Goal: Communication & Community: Answer question/provide support

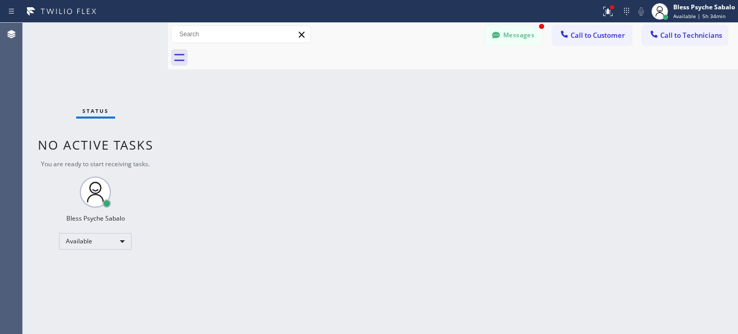
click at [110, 27] on div "Status report Issue detected This issue could affect your workflow. Please cont…" at bounding box center [369, 167] width 738 height 334
click at [521, 19] on div "Status report Issue detected This issue could affect your workflow. Please cont…" at bounding box center [369, 11] width 738 height 23
click at [519, 32] on button "Messages" at bounding box center [513, 35] width 57 height 20
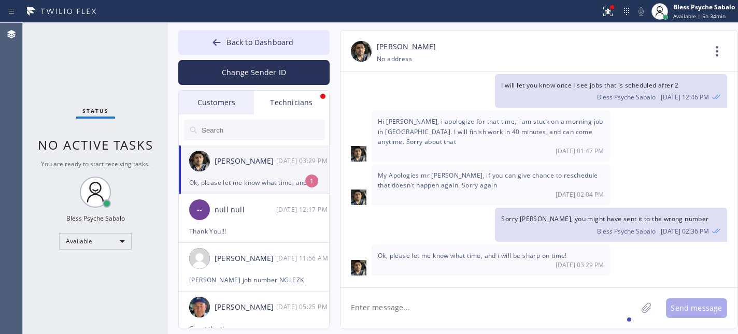
click at [244, 173] on div "[PERSON_NAME] [DATE] 03:29 PM" at bounding box center [254, 161] width 151 height 31
click at [468, 303] on textarea at bounding box center [489, 308] width 297 height 40
drag, startPoint x: 504, startPoint y: 218, endPoint x: 680, endPoint y: 221, distance: 175.8
click at [680, 221] on div "Sorry [PERSON_NAME], you might have sent it to the wrong number Bless Psyche Sa…" at bounding box center [611, 225] width 232 height 34
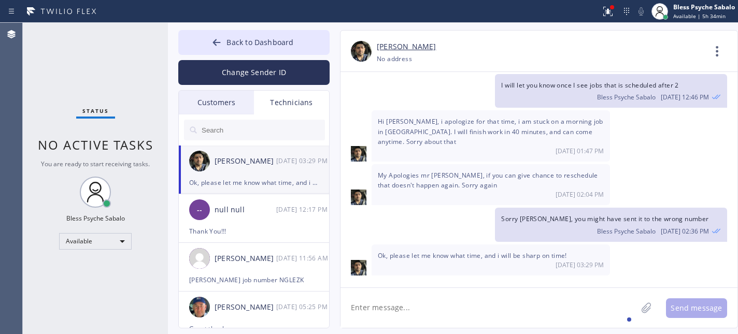
click at [471, 289] on div "Send message" at bounding box center [539, 308] width 397 height 40
click at [469, 301] on textarea at bounding box center [489, 308] width 297 height 40
click at [455, 320] on textarea at bounding box center [489, 308] width 297 height 40
click at [446, 255] on span "Ok, please let me know what time, and i will be sharp on time!" at bounding box center [472, 255] width 189 height 9
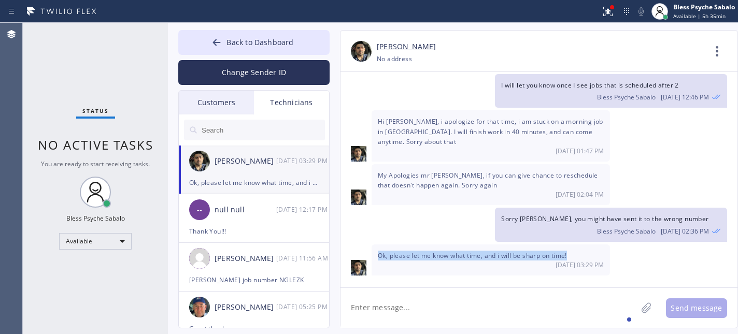
click at [446, 255] on span "Ok, please let me know what time, and i will be sharp on time!" at bounding box center [472, 255] width 189 height 9
click at [442, 317] on textarea at bounding box center [489, 308] width 297 height 40
type textarea "A"
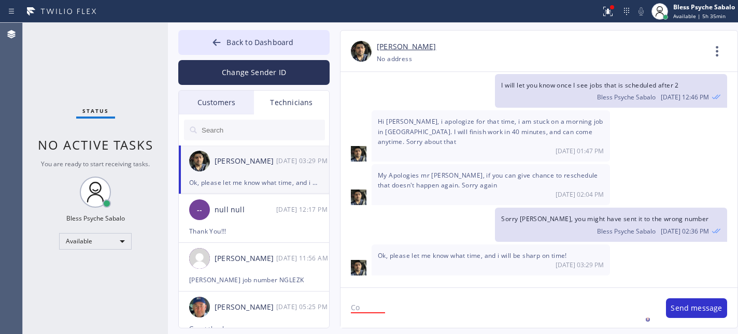
type textarea "C"
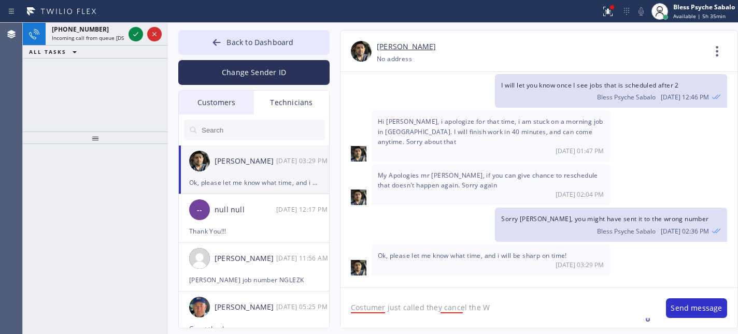
type textarea "Costumer just called they cancel the WO"
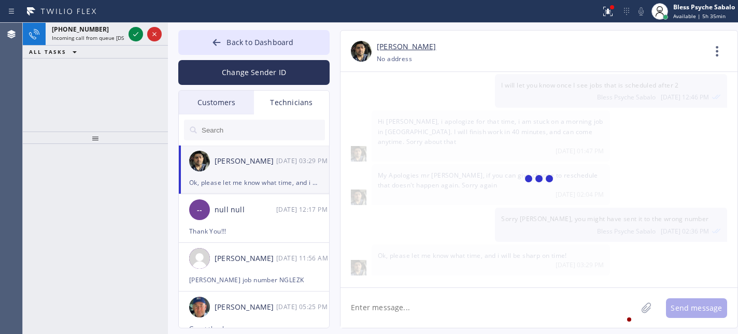
scroll to position [3995, 0]
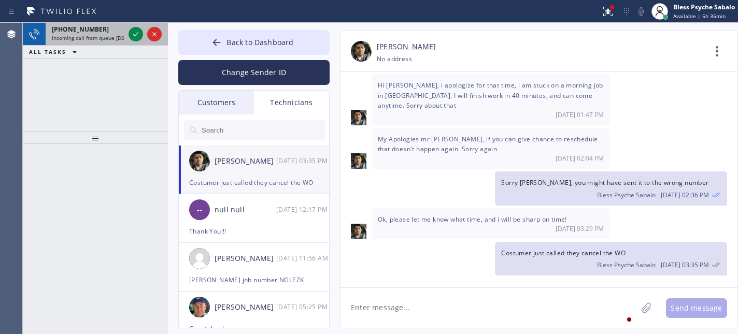
click at [105, 28] on div "[PHONE_NUMBER]" at bounding box center [88, 29] width 73 height 9
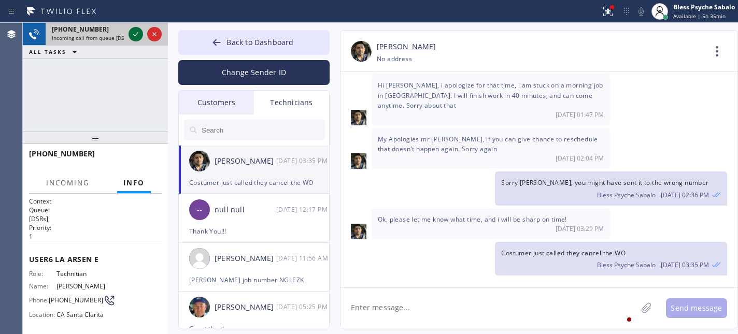
click at [131, 36] on icon at bounding box center [136, 34] width 12 height 12
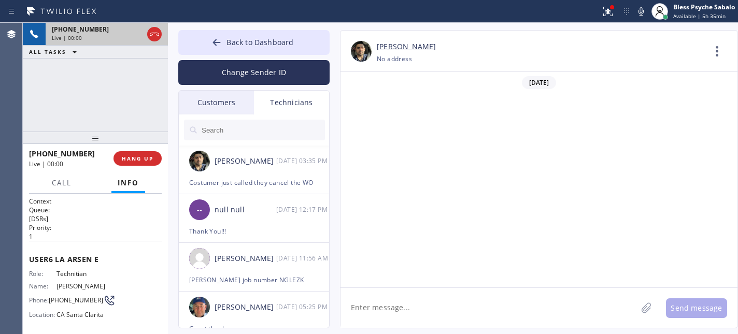
scroll to position [3995, 0]
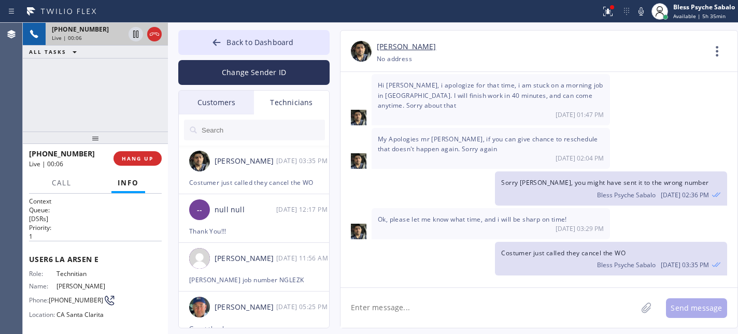
click at [120, 106] on div "[PHONE_NUMBER] Live | 00:06 ALL TASKS ALL TASKS ACTIVE TASKS TASKS IN WRAP UP" at bounding box center [95, 77] width 145 height 109
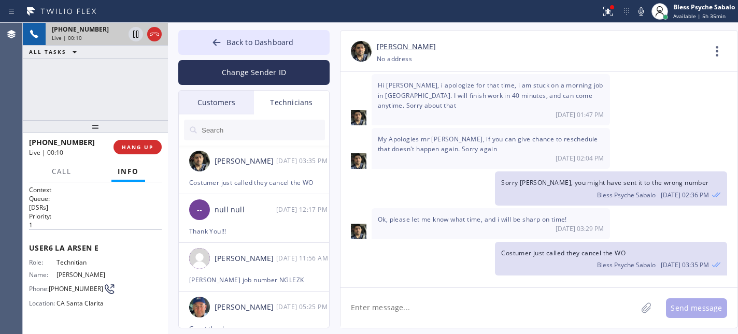
drag, startPoint x: 93, startPoint y: 139, endPoint x: 98, endPoint y: 130, distance: 10.4
click at [98, 130] on div at bounding box center [95, 126] width 145 height 12
click at [144, 105] on div "[PHONE_NUMBER] Live | 00:12 ALL TASKS ALL TASKS ACTIVE TASKS TASKS IN WRAP UP" at bounding box center [95, 71] width 145 height 97
click at [459, 303] on textarea at bounding box center [489, 308] width 297 height 40
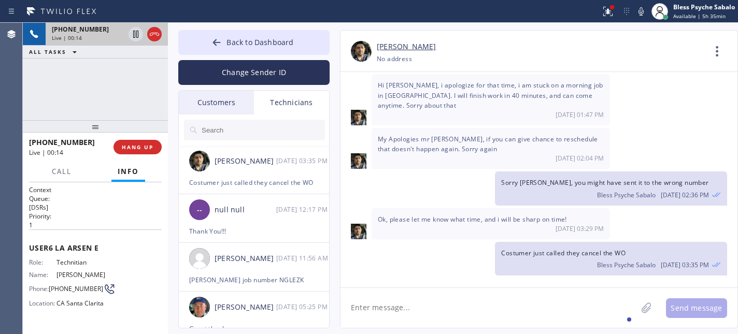
click at [395, 223] on span "Ok, please let me know what time, and i will be sharp on time!" at bounding box center [472, 219] width 189 height 9
click at [395, 222] on span "Ok, please let me know what time, and i will be sharp on time!" at bounding box center [472, 219] width 189 height 9
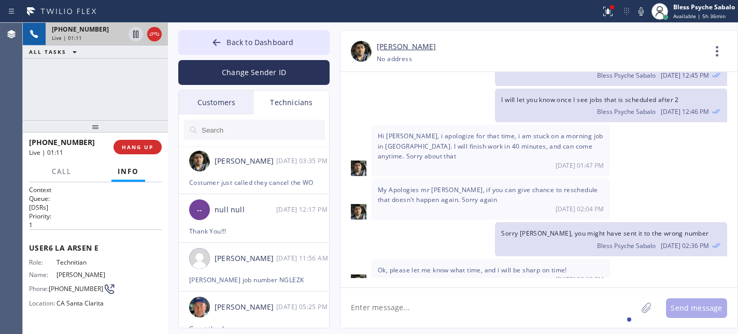
click at [451, 204] on span "My Apologies mr [PERSON_NAME], if you can give chance to reschedule that doesn'…" at bounding box center [488, 195] width 220 height 19
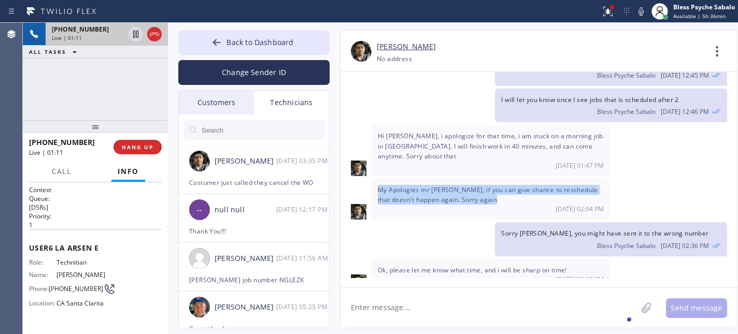
click at [451, 204] on span "My Apologies mr [PERSON_NAME], if you can give chance to reschedule that doesn'…" at bounding box center [488, 195] width 220 height 19
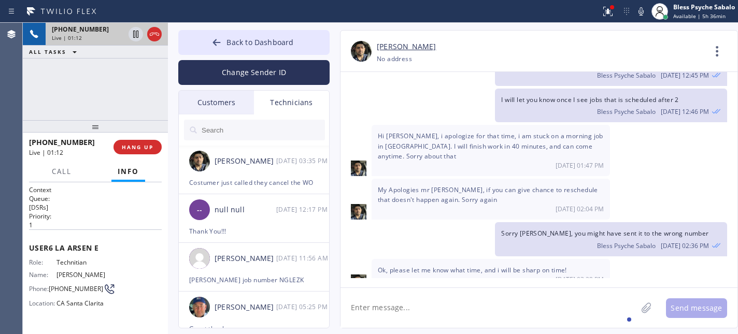
click at [455, 160] on span "Hi [PERSON_NAME], i apologize for that time, i am stuck on a morning job in [GE…" at bounding box center [491, 146] width 226 height 29
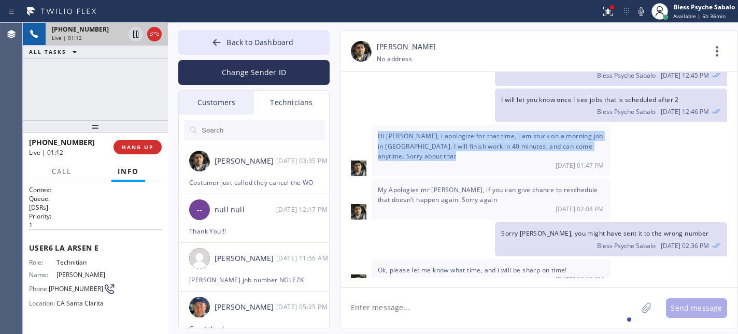
click at [455, 160] on span "Hi [PERSON_NAME], i apologize for that time, i am stuck on a morning job in [GE…" at bounding box center [491, 146] width 226 height 29
click at [454, 170] on div "[DATE] 01:47 PM" at bounding box center [491, 165] width 226 height 9
click at [450, 170] on div "[DATE] 01:47 PM" at bounding box center [491, 165] width 226 height 9
click at [440, 170] on div "[DATE] 01:47 PM" at bounding box center [491, 165] width 226 height 9
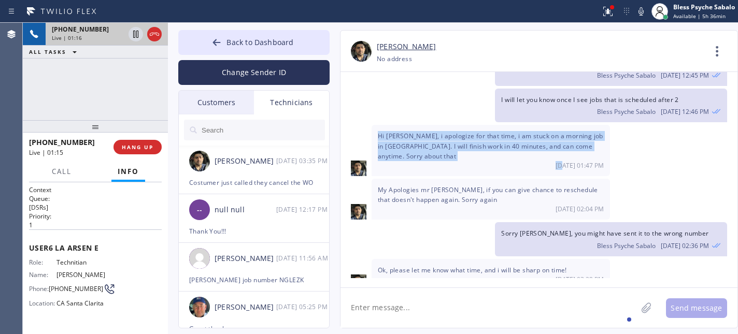
drag, startPoint x: 440, startPoint y: 179, endPoint x: 378, endPoint y: 151, distance: 67.5
click at [378, 151] on div "Hi [PERSON_NAME], i apologize for that time, i am stuck on a morning job in [GE…" at bounding box center [491, 150] width 238 height 51
click at [434, 176] on div "Hi [PERSON_NAME], i apologize for that time, i am stuck on a morning job in [GE…" at bounding box center [491, 150] width 238 height 51
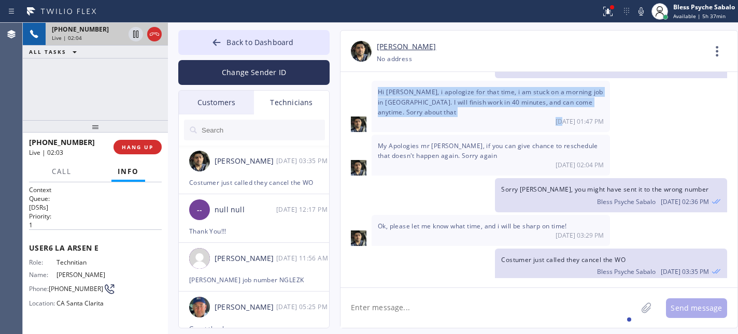
scroll to position [3995, 0]
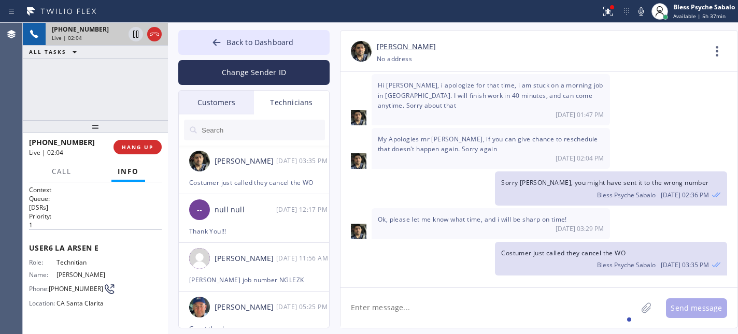
click at [526, 181] on span "Sorry [PERSON_NAME], you might have sent it to the wrong number" at bounding box center [604, 182] width 207 height 9
click at [526, 180] on span "Sorry [PERSON_NAME], you might have sent it to the wrong number" at bounding box center [604, 182] width 207 height 9
click at [547, 258] on div "Bless Psyche Sabalo [DATE] 03:35 PM" at bounding box center [611, 263] width 220 height 11
click at [548, 255] on span "Costumer just called they cancel the WO" at bounding box center [563, 253] width 124 height 9
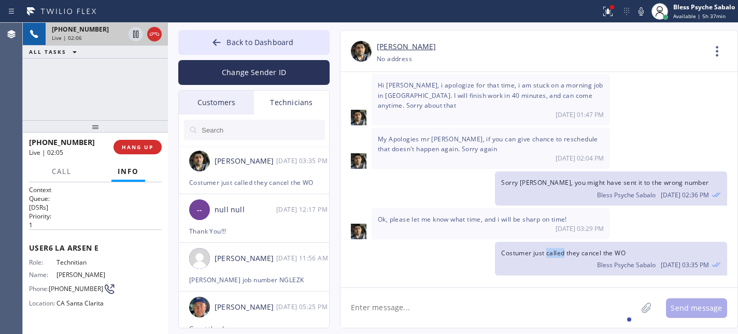
click at [548, 254] on span "Costumer just called they cancel the WO" at bounding box center [563, 253] width 124 height 9
click at [550, 250] on span "Costumer just called they cancel the WO" at bounding box center [563, 253] width 124 height 9
click at [549, 249] on span "Costumer just called they cancel the WO" at bounding box center [563, 253] width 124 height 9
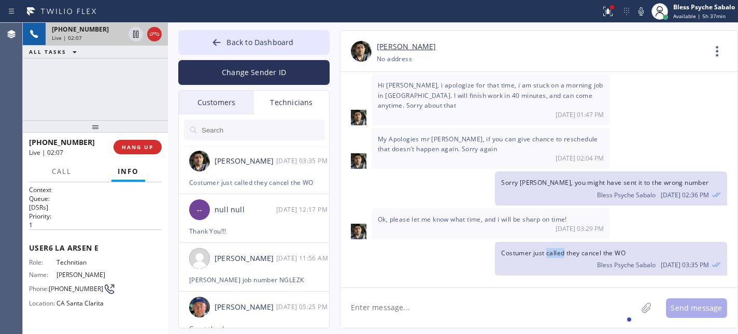
drag, startPoint x: 547, startPoint y: 252, endPoint x: 544, endPoint y: 221, distance: 31.3
click at [546, 252] on span "Costumer just called they cancel the WO" at bounding box center [563, 253] width 124 height 9
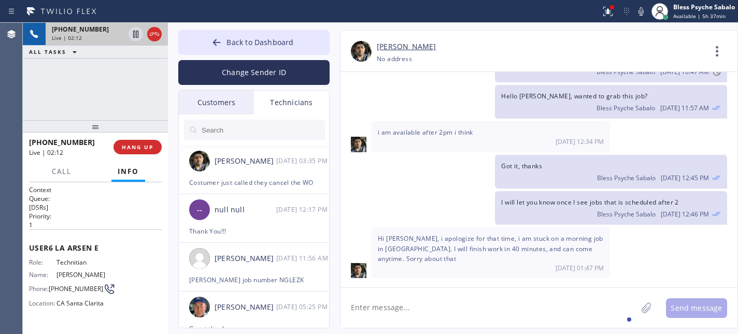
scroll to position [3856, 0]
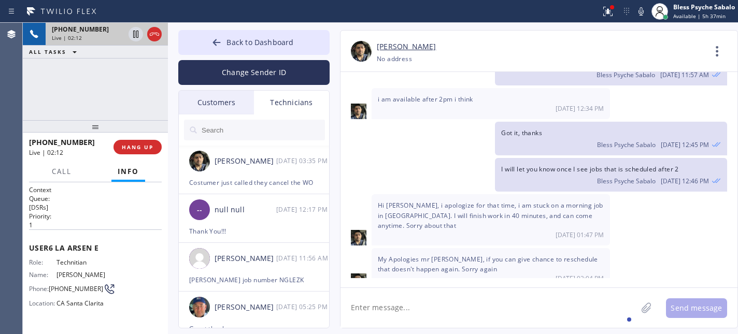
click at [509, 174] on span "I will let you know once I see jobs that is scheduled after 2" at bounding box center [589, 169] width 177 height 9
click at [511, 192] on div "I will let you know once I see jobs that is scheduled after 2 Bless Psyche Saba…" at bounding box center [611, 175] width 232 height 34
click at [512, 174] on span "I will let you know once I see jobs that is scheduled after 2" at bounding box center [589, 169] width 177 height 9
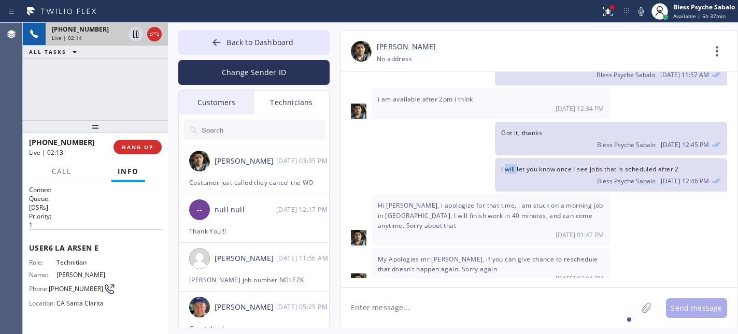
click at [512, 174] on span "I will let you know once I see jobs that is scheduled after 2" at bounding box center [589, 169] width 177 height 9
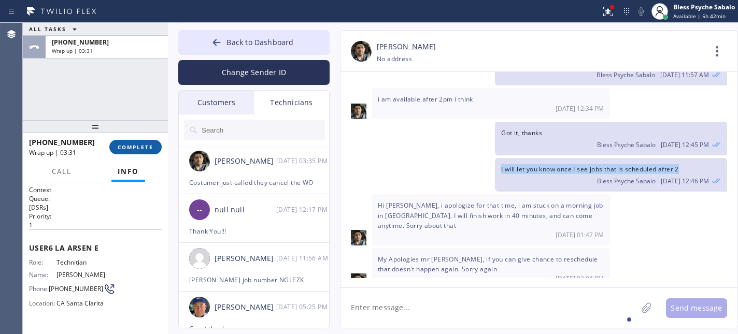
click at [132, 152] on button "COMPLETE" at bounding box center [135, 147] width 52 height 15
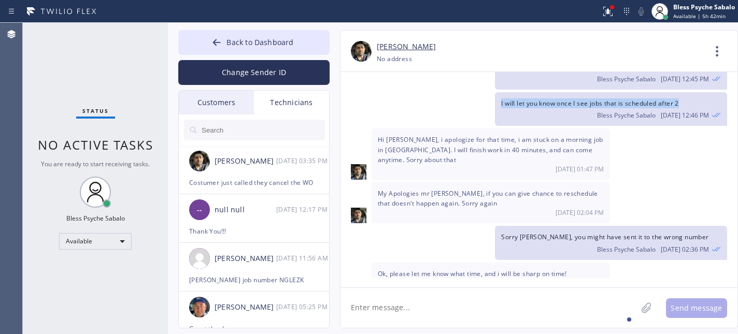
scroll to position [3926, 0]
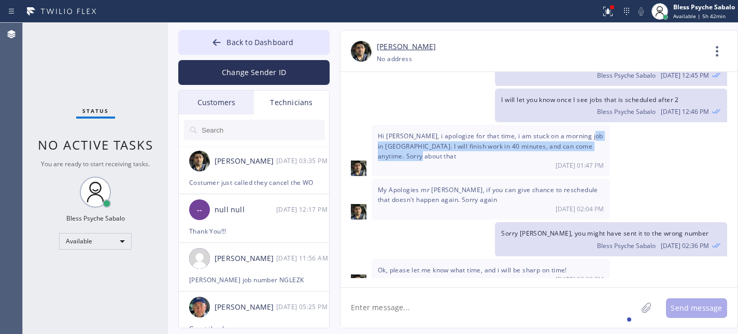
drag, startPoint x: 382, startPoint y: 167, endPoint x: 500, endPoint y: 171, distance: 117.8
click at [500, 171] on div "Hi [PERSON_NAME], i apologize for that time, i am stuck on a morning job in [GE…" at bounding box center [491, 150] width 238 height 51
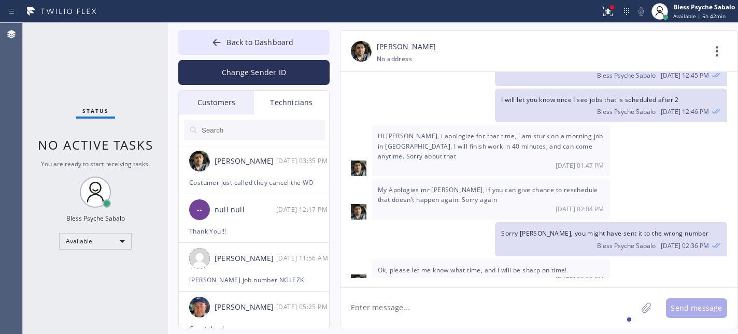
click at [498, 170] on div "[DATE] 01:47 PM" at bounding box center [491, 165] width 226 height 9
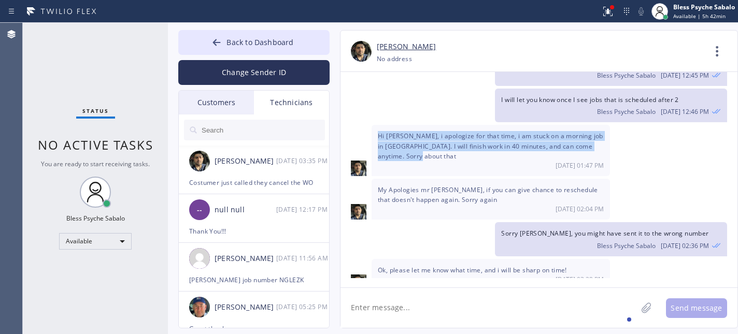
drag, startPoint x: 473, startPoint y: 176, endPoint x: 374, endPoint y: 150, distance: 103.0
click at [374, 150] on div "Hi [PERSON_NAME], i apologize for that time, i am stuck on a morning job in [GE…" at bounding box center [491, 150] width 238 height 51
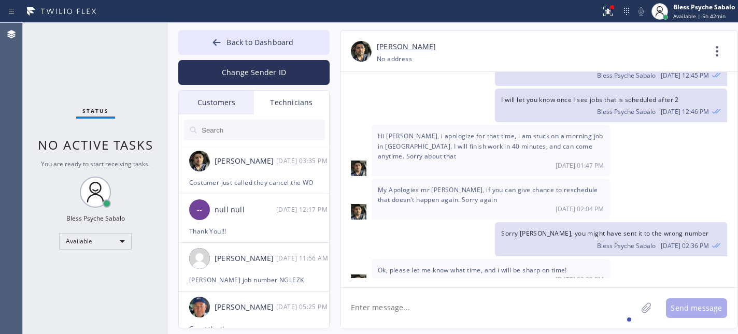
click at [432, 170] on div "[DATE] 01:47 PM" at bounding box center [491, 165] width 226 height 9
click at [575, 176] on div "Hi [PERSON_NAME], i apologize for that time, i am stuck on a morning job in [GE…" at bounding box center [491, 150] width 238 height 51
click at [575, 170] on span "[DATE] 01:47 PM" at bounding box center [580, 165] width 48 height 9
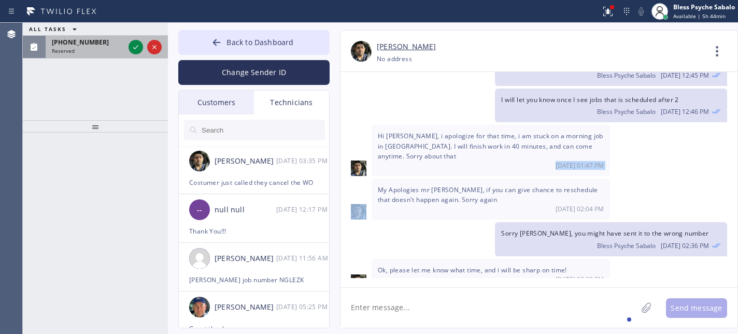
click at [89, 50] on div "Reserved" at bounding box center [88, 50] width 73 height 7
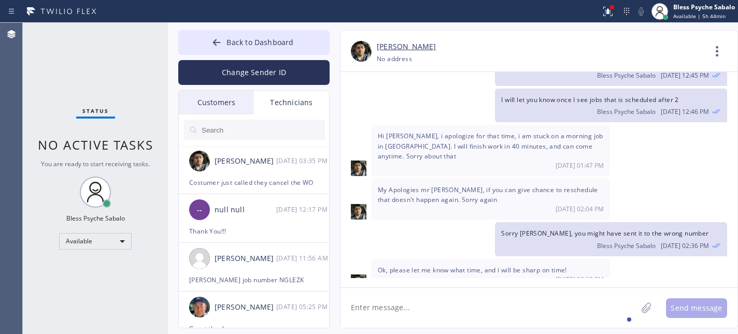
click at [122, 84] on div "Status No active tasks You are ready to start receiving tasks. Bless Psyche Sab…" at bounding box center [95, 179] width 145 height 312
click at [71, 48] on div "Status No active tasks You are ready to start receiving tasks. Bless Psyche Sab…" at bounding box center [95, 179] width 145 height 312
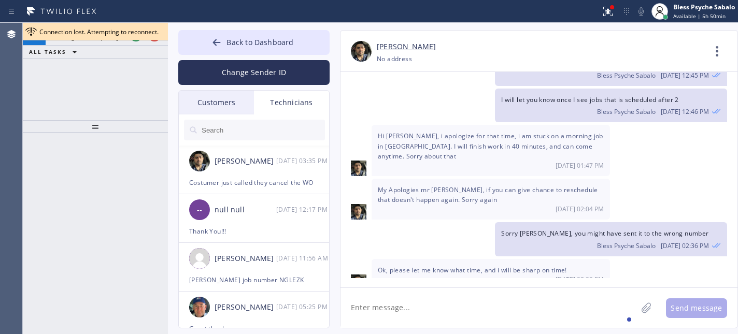
click at [121, 104] on div "[PHONE_NUMBER] Incoming call from queue [DSRs] ALL TASKS ALL TASKS ACTIVE TASKS…" at bounding box center [95, 71] width 145 height 97
click at [98, 41] on div "[PHONE_NUMBER] Incoming call from queue [DSRs]" at bounding box center [86, 34] width 81 height 23
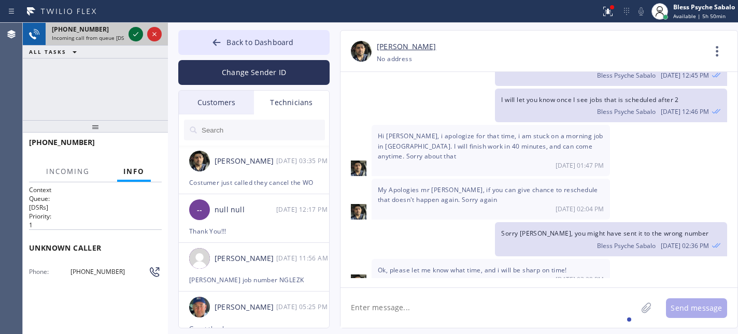
click at [134, 31] on icon at bounding box center [136, 34] width 12 height 12
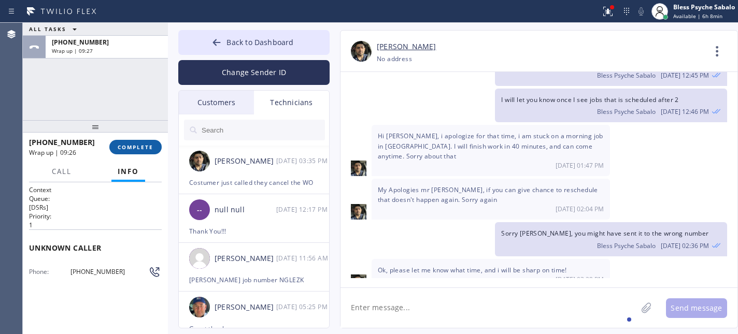
click at [126, 146] on span "COMPLETE" at bounding box center [136, 147] width 36 height 7
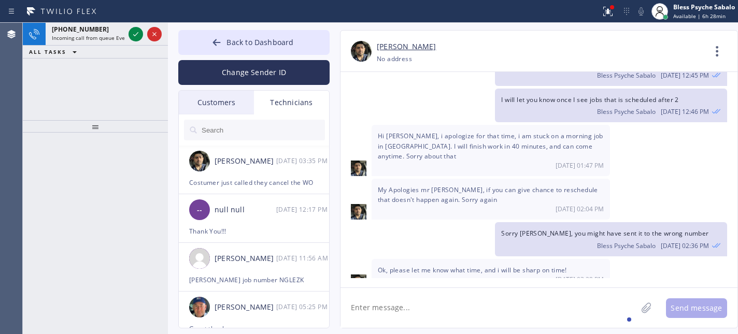
click at [92, 79] on div "[PHONE_NUMBER] Incoming call from queue Everybody ALL TASKS ALL TASKS ACTIVE TA…" at bounding box center [95, 71] width 145 height 97
click at [94, 43] on div "[PHONE_NUMBER] Incoming call from queue Everybody" at bounding box center [86, 34] width 81 height 23
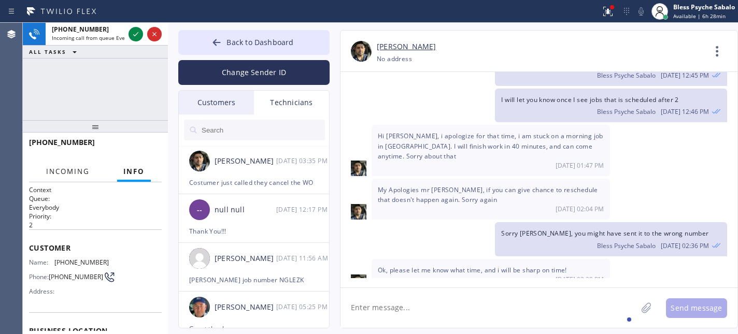
click at [78, 176] on span "Incoming" at bounding box center [68, 171] width 44 height 9
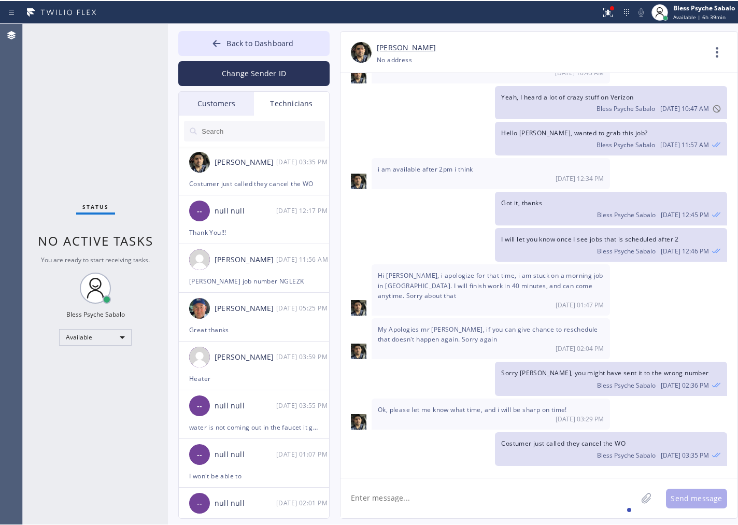
scroll to position [3804, 0]
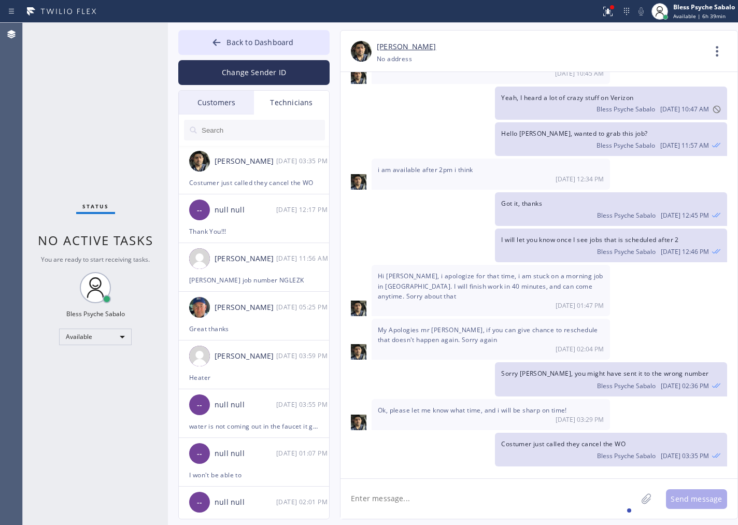
drag, startPoint x: 387, startPoint y: 321, endPoint x: 361, endPoint y: 199, distance: 125.0
click at [388, 319] on div "My Apologies mr [PERSON_NAME], if you can give chance to reschedule that doesn'…" at bounding box center [491, 339] width 238 height 41
click at [235, 44] on span "Back to Dashboard" at bounding box center [260, 42] width 67 height 10
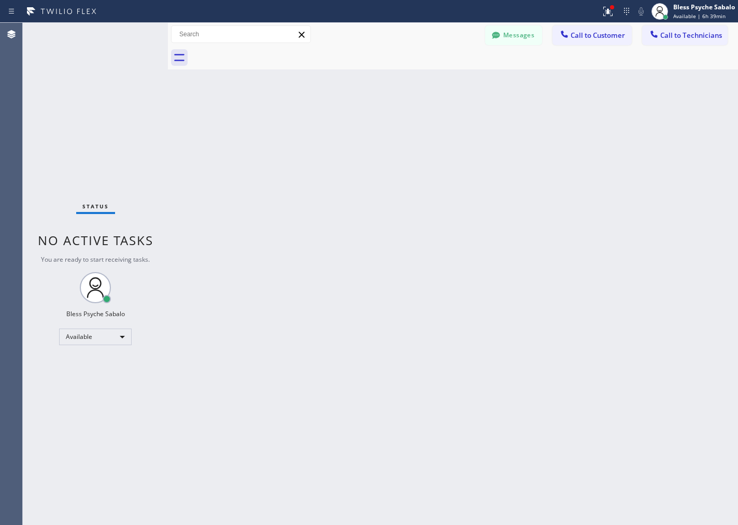
click at [684, 34] on span "Call to Technicians" at bounding box center [691, 35] width 62 height 9
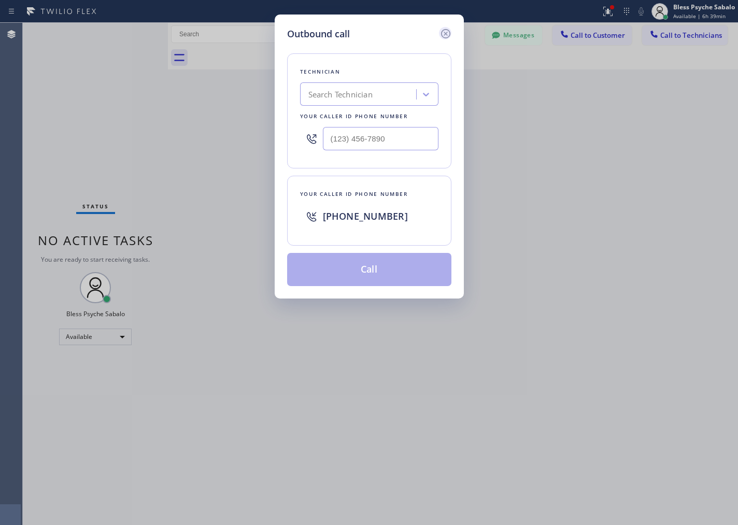
click at [446, 30] on icon at bounding box center [446, 33] width 12 height 12
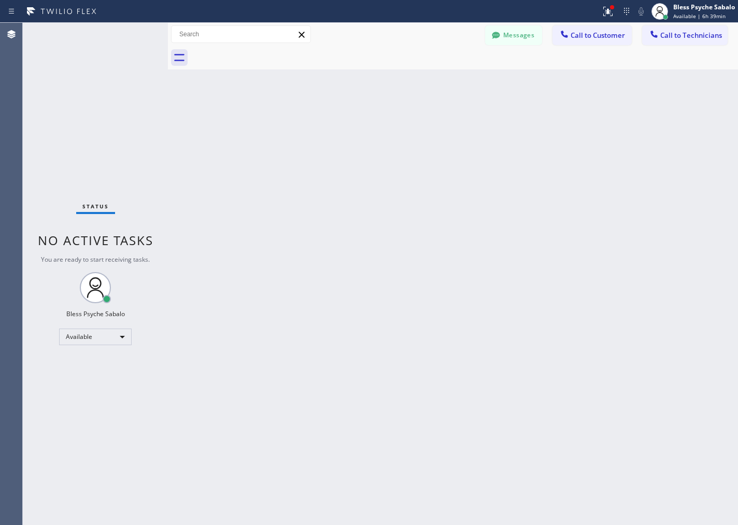
drag, startPoint x: 573, startPoint y: 34, endPoint x: 566, endPoint y: 44, distance: 11.8
click at [574, 34] on span "Call to Customer" at bounding box center [598, 35] width 54 height 9
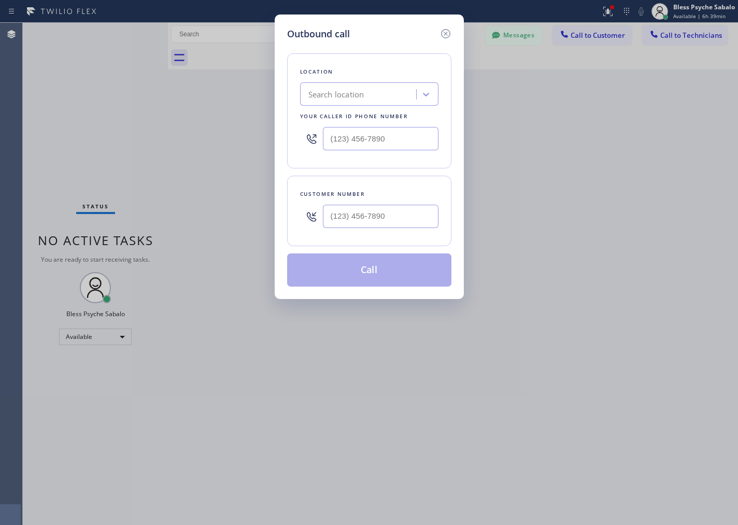
click at [353, 93] on div "Search location" at bounding box center [336, 95] width 56 height 12
paste input "Blue Moon Electrical [GEOGRAPHIC_DATA]"
click at [370, 121] on div "No options" at bounding box center [369, 117] width 138 height 21
drag, startPoint x: 351, startPoint y: 95, endPoint x: 435, endPoint y: 88, distance: 84.8
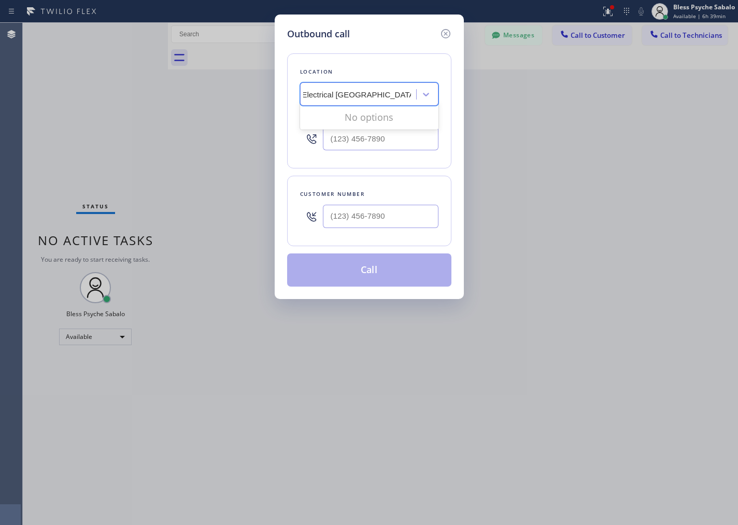
click at [435, 88] on div "Blue Moon Electrical Thousand Oaks Blue Moon Electrical [GEOGRAPHIC_DATA]" at bounding box center [369, 93] width 138 height 23
click at [324, 92] on input "Blue Moon Electrica" at bounding box center [353, 94] width 90 height 9
click at [310, 93] on input "Blue Moon Electrica" at bounding box center [344, 94] width 73 height 9
type input "Blue Moon Electrica"
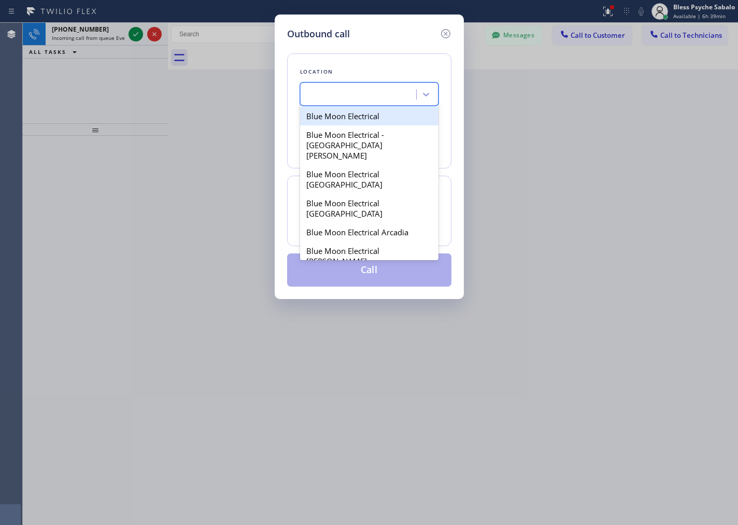
click at [384, 92] on div "Blue Moon Electrica" at bounding box center [359, 95] width 113 height 18
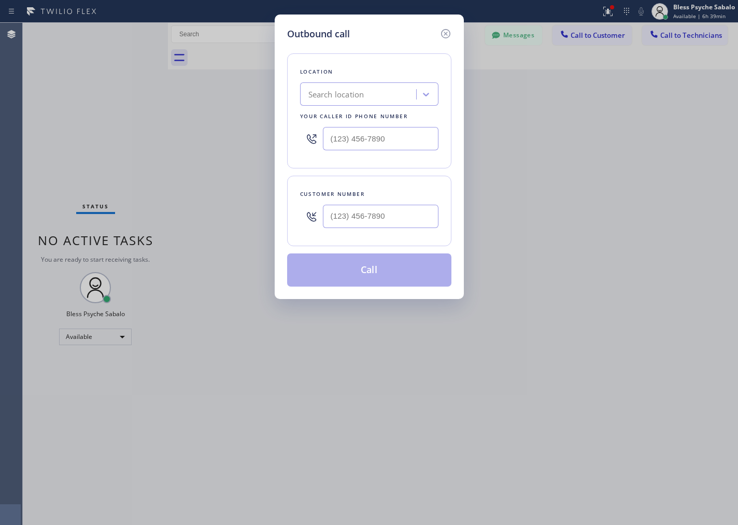
click at [356, 97] on div "Search location" at bounding box center [336, 95] width 56 height 12
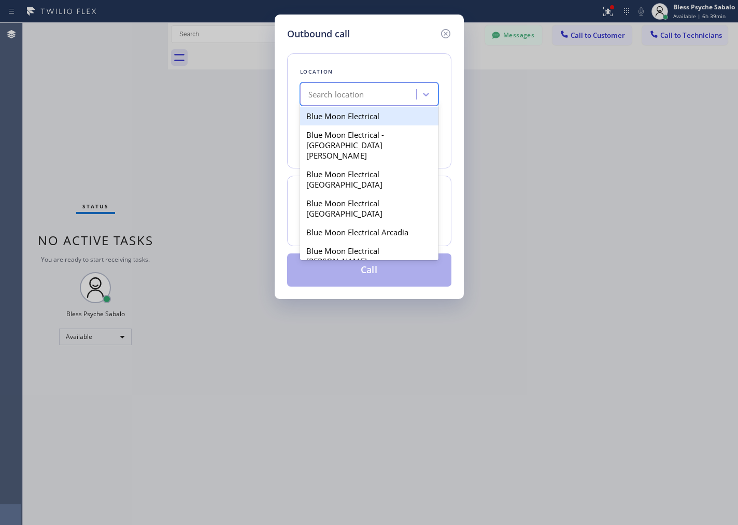
paste input "Blue Moon Electrical [GEOGRAPHIC_DATA]"
type input "Blue Moon Electrical [GEOGRAPHIC_DATA]"
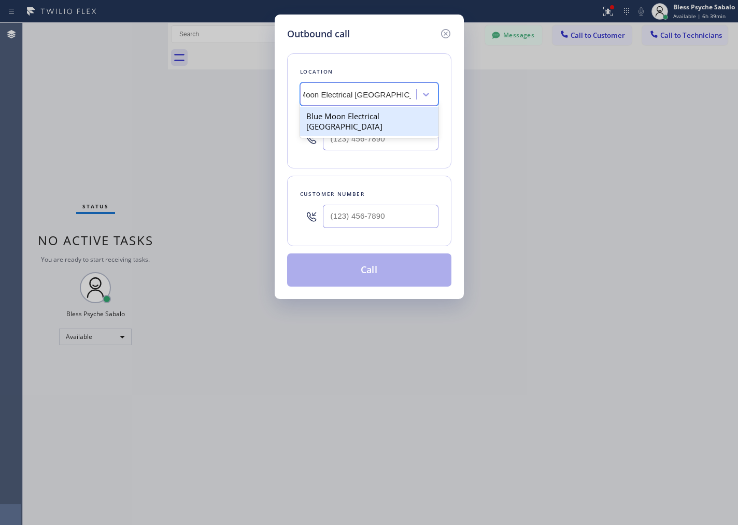
click at [339, 112] on div "Blue Moon Electrical [GEOGRAPHIC_DATA]" at bounding box center [369, 121] width 138 height 29
type input "[PHONE_NUMBER]"
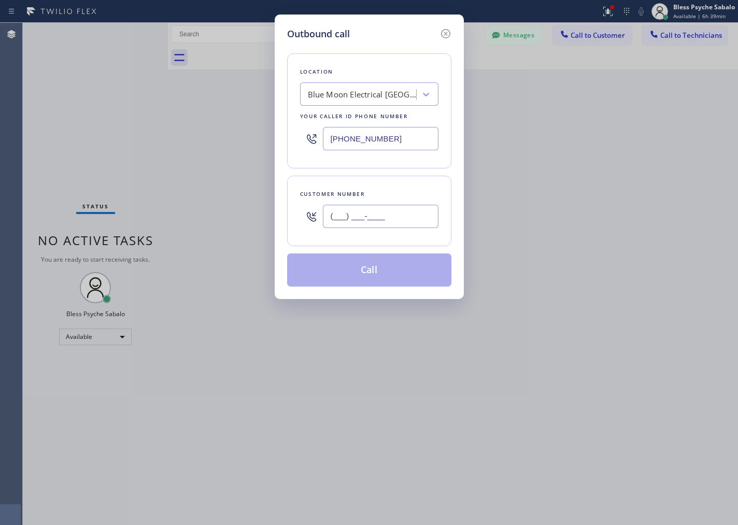
click at [382, 218] on input "(___) ___-____" at bounding box center [381, 216] width 116 height 23
paste input "805) 660-9325"
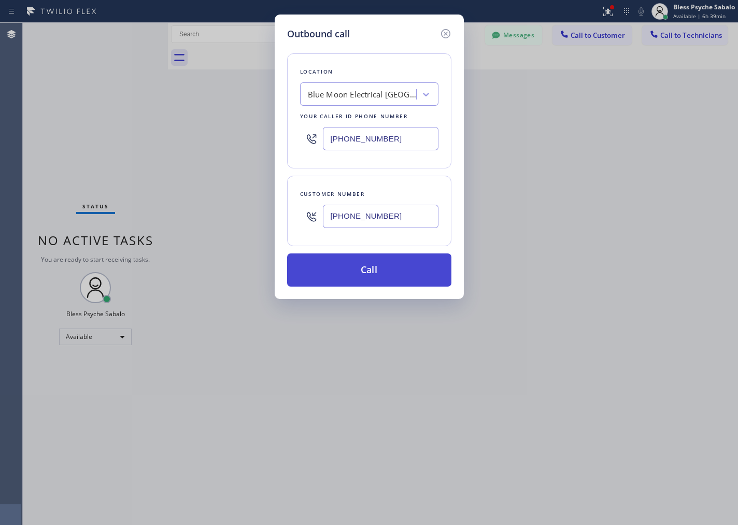
type input "[PHONE_NUMBER]"
click at [376, 274] on button "Call" at bounding box center [369, 270] width 164 height 33
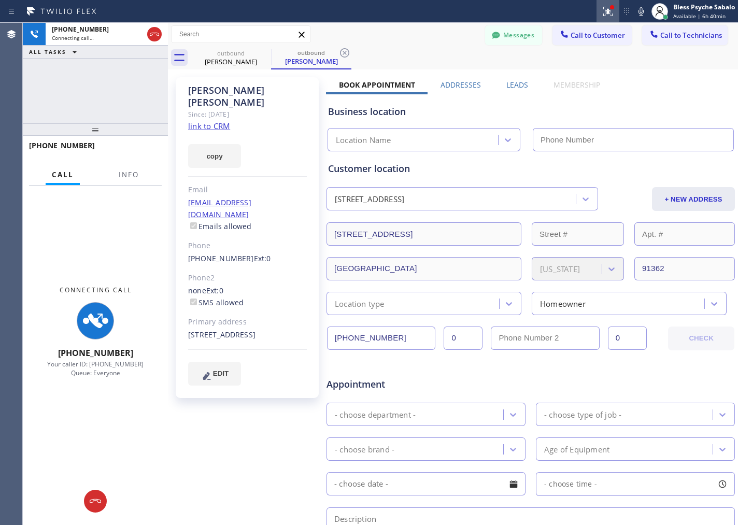
scroll to position [73, 0]
type input "[PHONE_NUMBER]"
click at [607, 5] on icon at bounding box center [608, 11] width 12 height 12
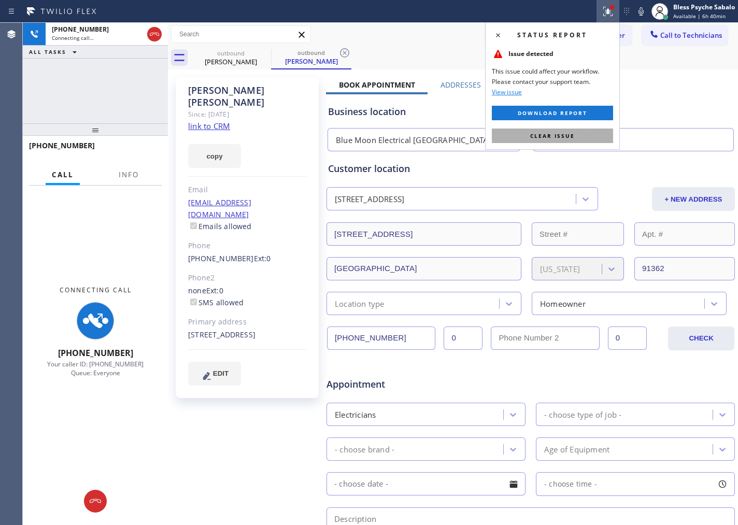
click at [559, 137] on span "Clear issue" at bounding box center [552, 135] width 45 height 7
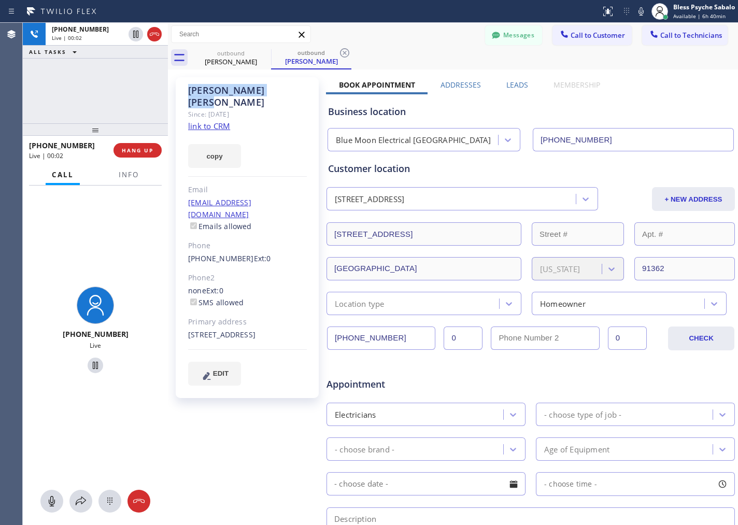
drag, startPoint x: 184, startPoint y: 90, endPoint x: 257, endPoint y: 89, distance: 73.6
click at [257, 89] on div "[PERSON_NAME] Since: [DATE] link to CRM copy Email [EMAIL_ADDRESS][DOMAIN_NAME]…" at bounding box center [247, 237] width 143 height 321
click at [279, 88] on div "[PERSON_NAME]" at bounding box center [247, 97] width 119 height 24
drag, startPoint x: 276, startPoint y: 85, endPoint x: 177, endPoint y: 90, distance: 98.6
click at [177, 90] on div "[PERSON_NAME] Since: [DATE] link to CRM copy Email [EMAIL_ADDRESS][DOMAIN_NAME]…" at bounding box center [247, 237] width 143 height 321
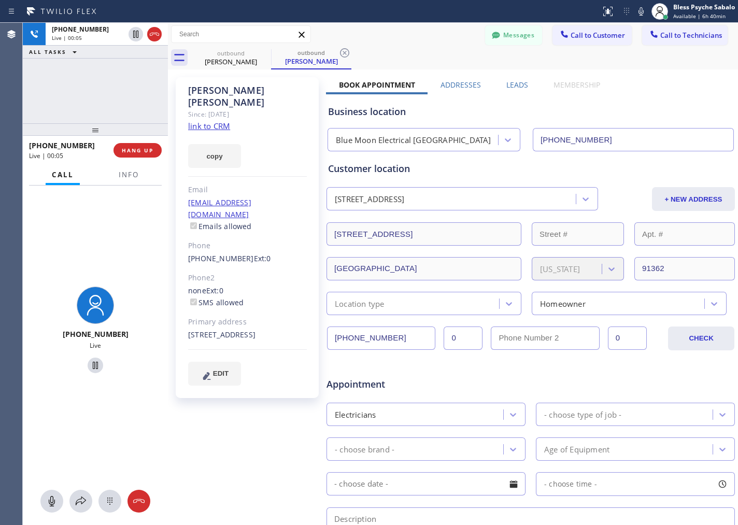
click at [288, 112] on div "[PERSON_NAME] Since: [DATE] link to CRM copy Email [EMAIL_ADDRESS][DOMAIN_NAME]…" at bounding box center [247, 237] width 143 height 321
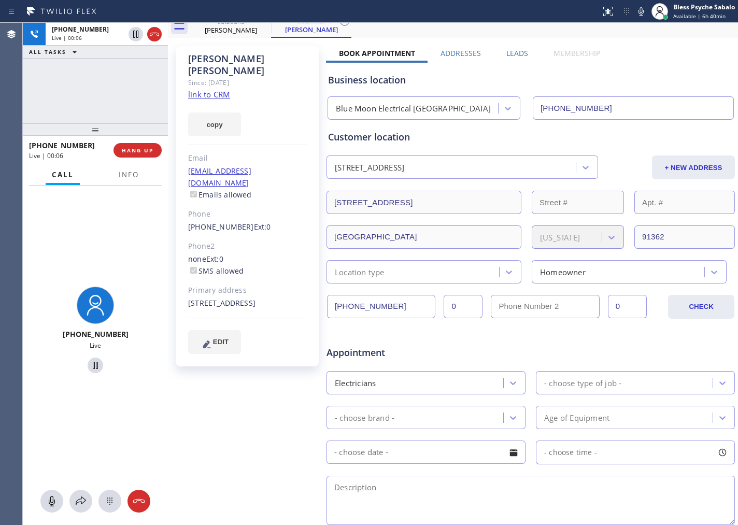
scroll to position [0, 0]
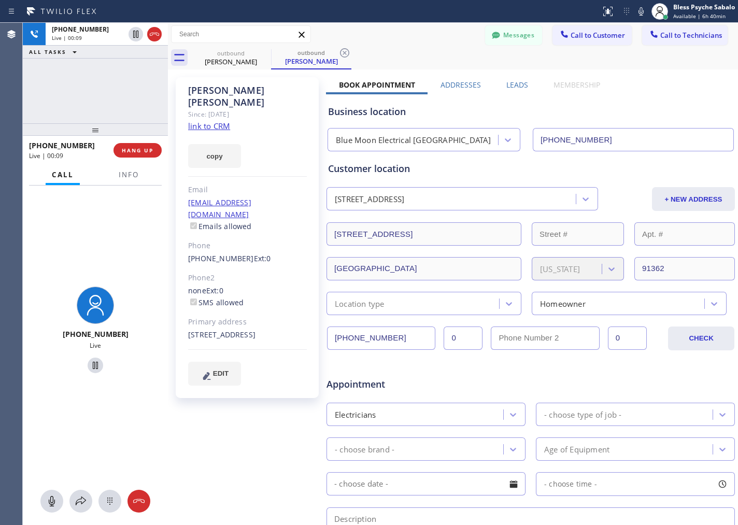
click at [131, 262] on div "[PHONE_NUMBER] Live" at bounding box center [95, 332] width 145 height 292
drag, startPoint x: 168, startPoint y: 99, endPoint x: 162, endPoint y: 96, distance: 6.6
click at [162, 96] on div "[PHONE_NUMBER] Live | 00:15 ALL TASKS ALL TASKS ACTIVE TASKS TASKS IN WRAP UP […" at bounding box center [380, 274] width 715 height 502
click at [139, 105] on div "[PHONE_NUMBER] Live | 00:16 ALL TASKS ALL TASKS ACTIVE TASKS TASKS IN WRAP UP" at bounding box center [94, 73] width 143 height 101
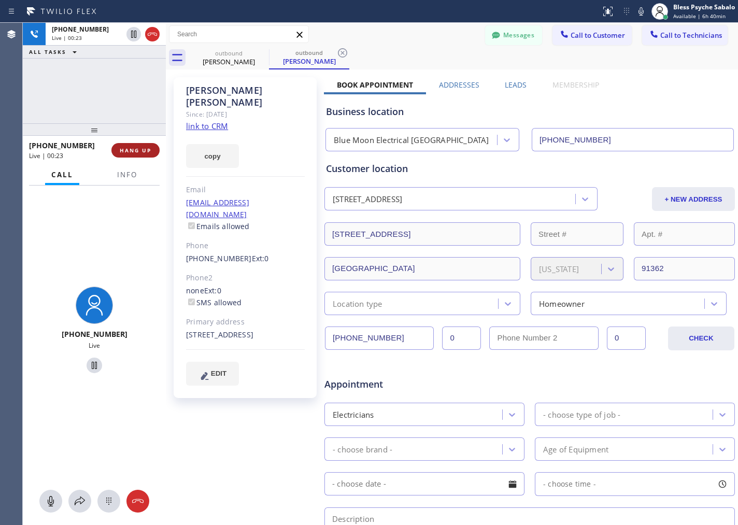
click at [142, 145] on button "HANG UP" at bounding box center [135, 150] width 48 height 15
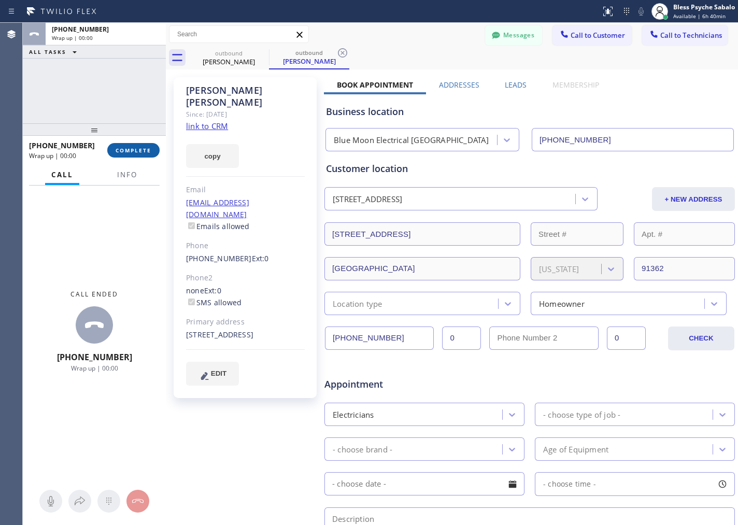
click at [138, 154] on button "COMPLETE" at bounding box center [133, 150] width 52 height 15
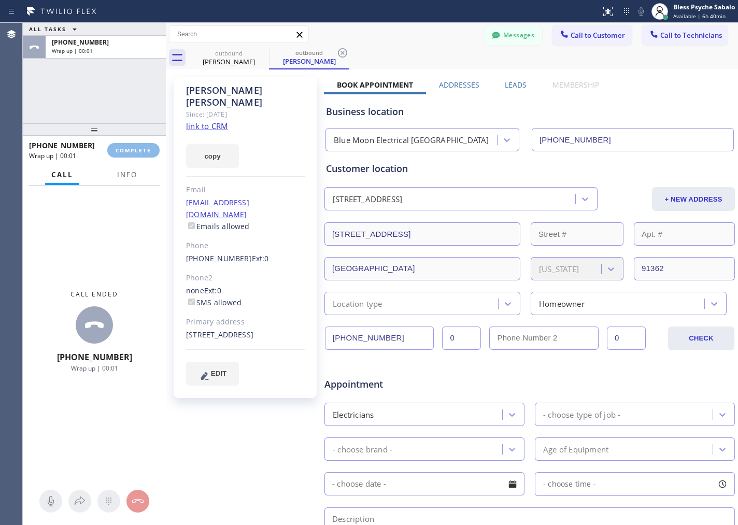
click at [129, 98] on div "ALL TASKS ALL TASKS ACTIVE TASKS TASKS IN WRAP UP [PHONE_NUMBER] Wrap up | 00:01" at bounding box center [94, 73] width 143 height 101
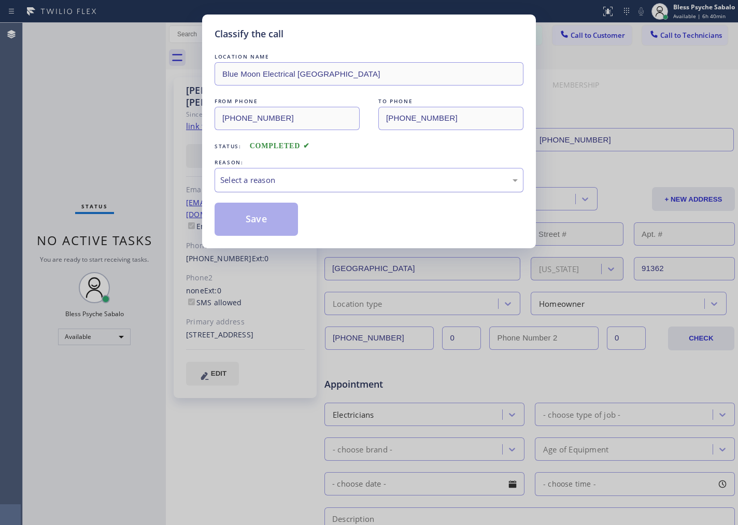
click at [399, 175] on div "Select a reason" at bounding box center [369, 180] width 298 height 12
click at [262, 218] on button "Save" at bounding box center [256, 219] width 83 height 33
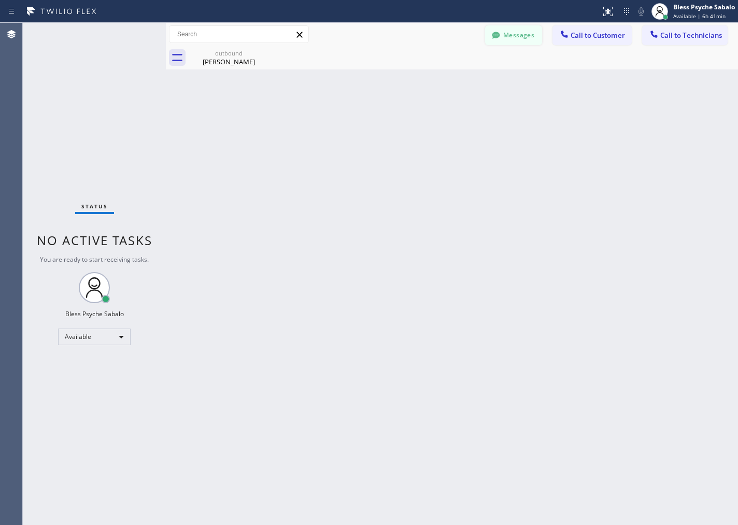
click at [516, 42] on button "Messages" at bounding box center [513, 35] width 57 height 20
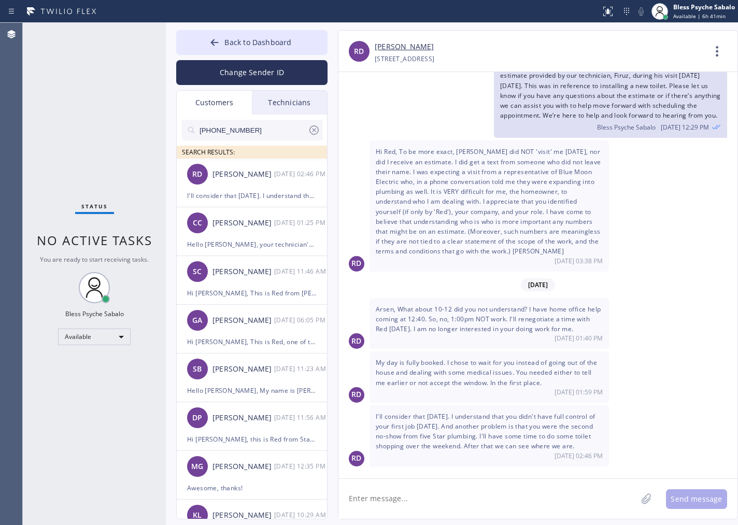
click at [233, 103] on div "Customers" at bounding box center [214, 103] width 75 height 24
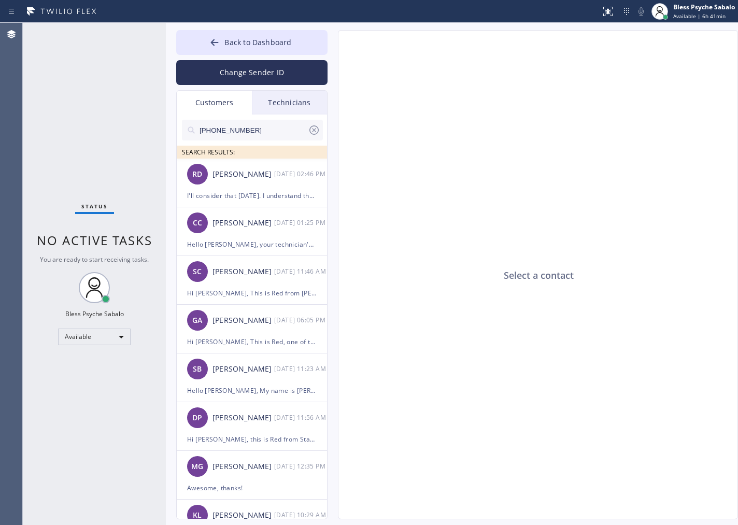
click at [235, 102] on div "Customers" at bounding box center [214, 103] width 75 height 24
click at [260, 197] on div "I'll consider that [DATE]. I understand that you didn't have full control of yo…" at bounding box center [252, 196] width 130 height 12
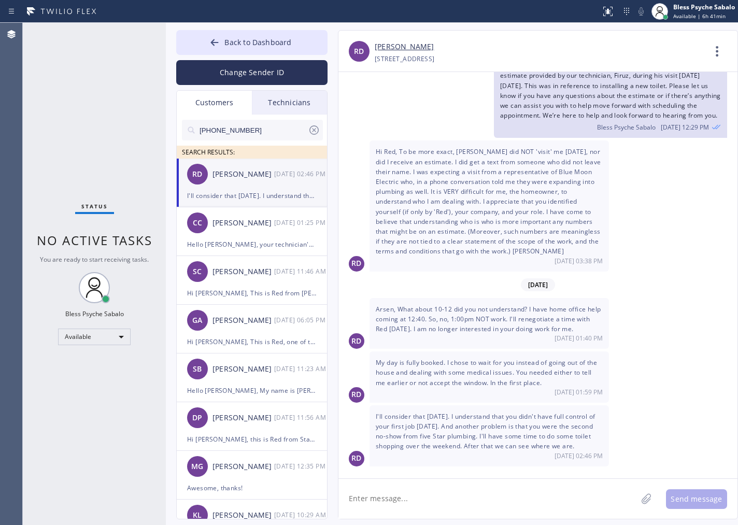
scroll to position [62, 0]
click at [471, 334] on div "[DATE] Hello [PERSON_NAME], My name is [PERSON_NAME], and I’m one of the manage…" at bounding box center [538, 270] width 399 height 397
click at [73, 123] on div "Status No active tasks You are ready to start receiving tasks. Bless Psyche Sab…" at bounding box center [94, 274] width 143 height 502
click at [107, 158] on div "Status No active tasks You are ready to start receiving tasks. Bless Psyche Sab…" at bounding box center [94, 274] width 143 height 502
click at [266, 27] on div "Back to Dashboard Change Sender ID Customers Technicians [PHONE_NUMBER] SEARCH …" at bounding box center [452, 274] width 572 height 502
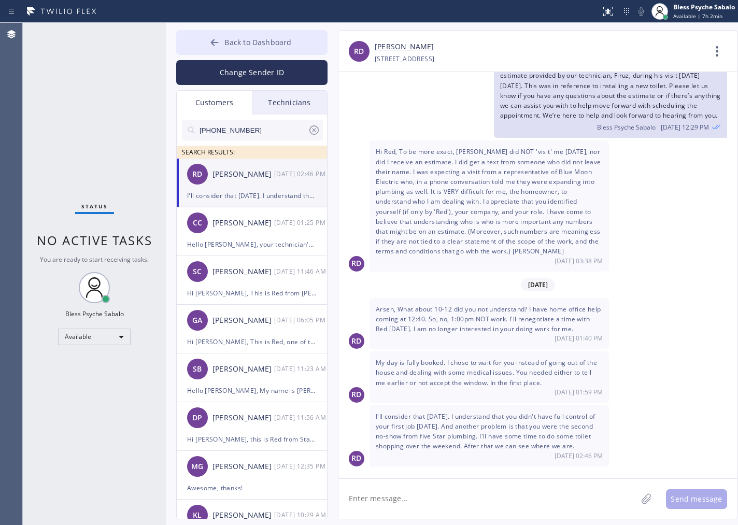
click at [290, 37] on span "Back to Dashboard" at bounding box center [257, 42] width 67 height 10
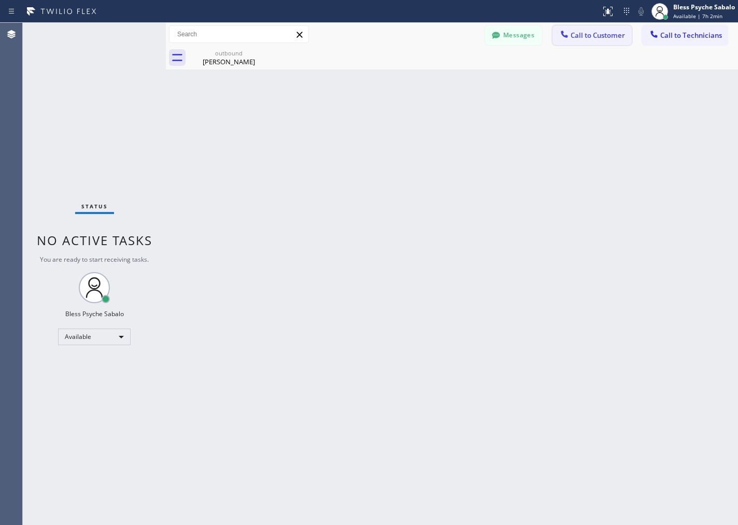
drag, startPoint x: 530, startPoint y: 47, endPoint x: 604, endPoint y: 34, distance: 75.3
click at [531, 47] on div "outbound [PERSON_NAME]" at bounding box center [464, 57] width 550 height 23
click at [604, 33] on span "Call to Customer" at bounding box center [598, 35] width 54 height 9
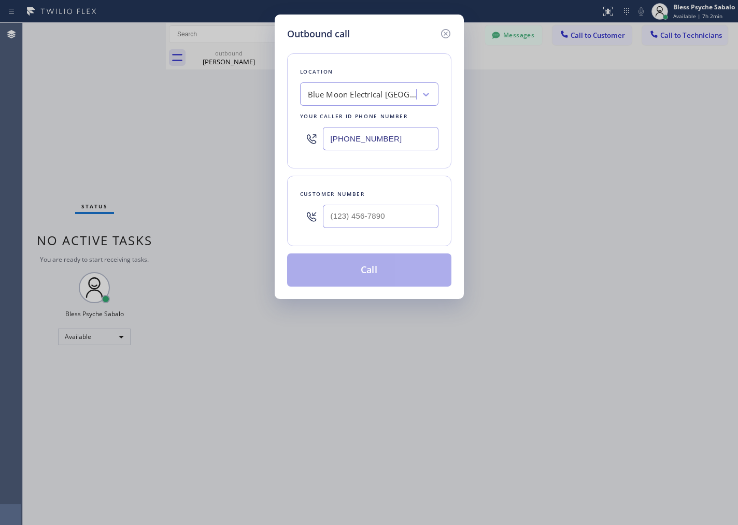
click at [353, 99] on div "Blue Moon Electrical [GEOGRAPHIC_DATA]" at bounding box center [362, 95] width 109 height 12
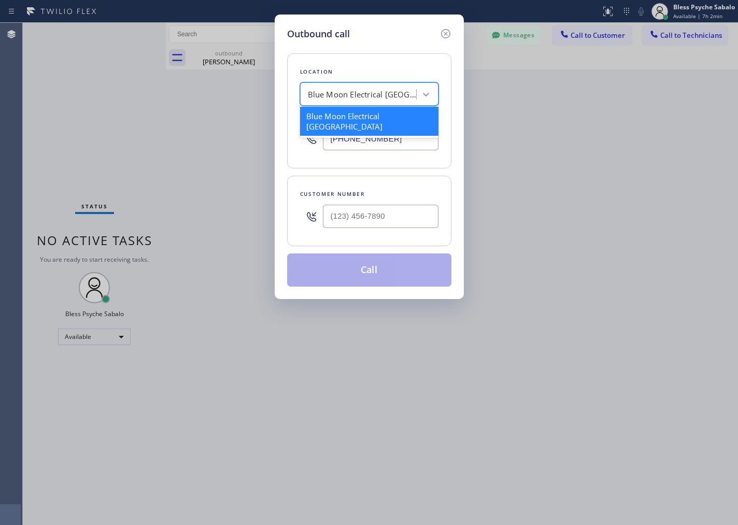
paste input "5 Star Plumbing"
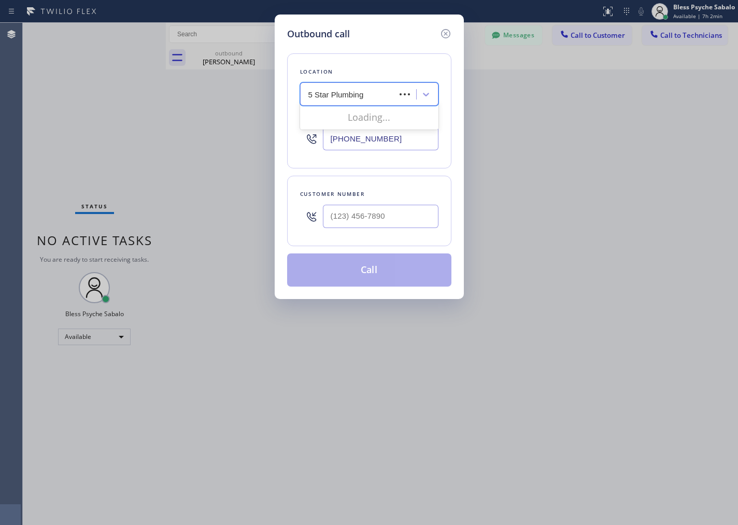
click at [328, 94] on input "5 Star Plumbing" at bounding box center [345, 94] width 74 height 9
click at [324, 93] on input "5 Star Plumbing" at bounding box center [345, 94] width 74 height 9
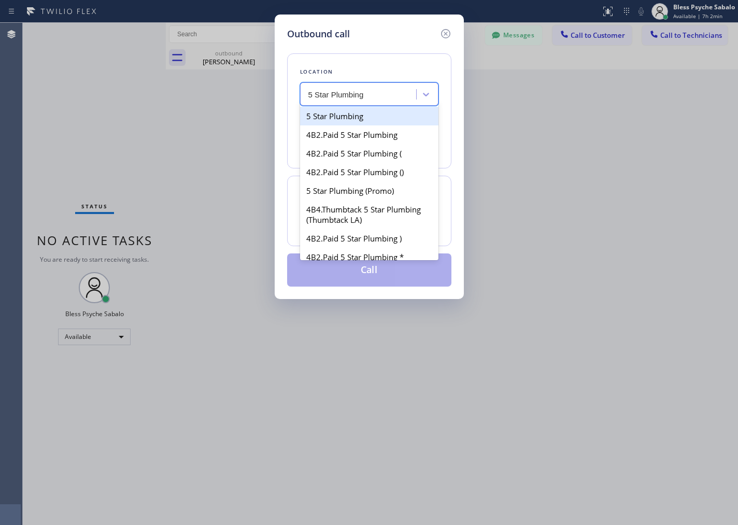
type input "5 Star Plumbing"
click at [353, 124] on div "5 Star Plumbing" at bounding box center [369, 116] width 138 height 19
type input "[PHONE_NUMBER]"
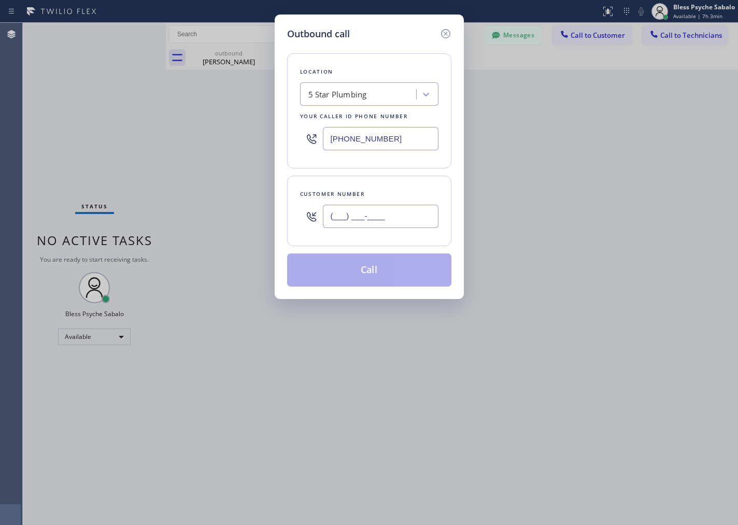
click at [424, 219] on input "(___) ___-____" at bounding box center [381, 216] width 116 height 23
paste input "415) 710-4282"
type input "[PHONE_NUMBER]"
click at [401, 278] on button "Call" at bounding box center [369, 270] width 164 height 33
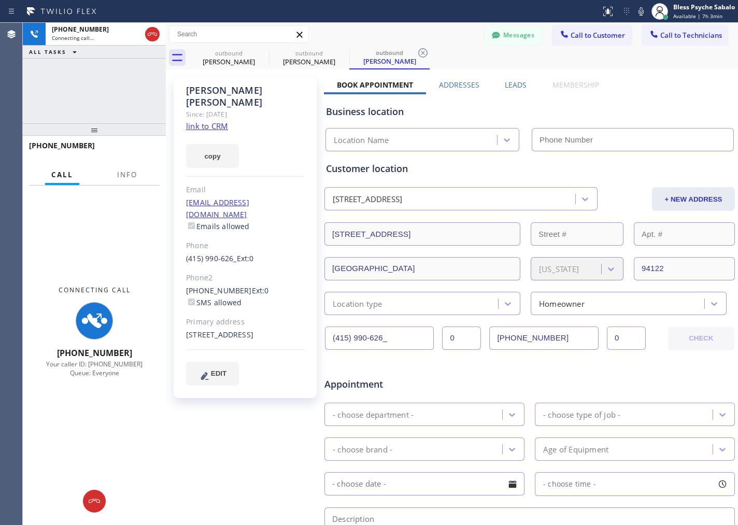
type input "[PHONE_NUMBER]"
click at [301, 115] on div "[PERSON_NAME] Since: [DATE] link to CRM copy Email [EMAIL_ADDRESS][DOMAIN_NAME]…" at bounding box center [245, 237] width 143 height 321
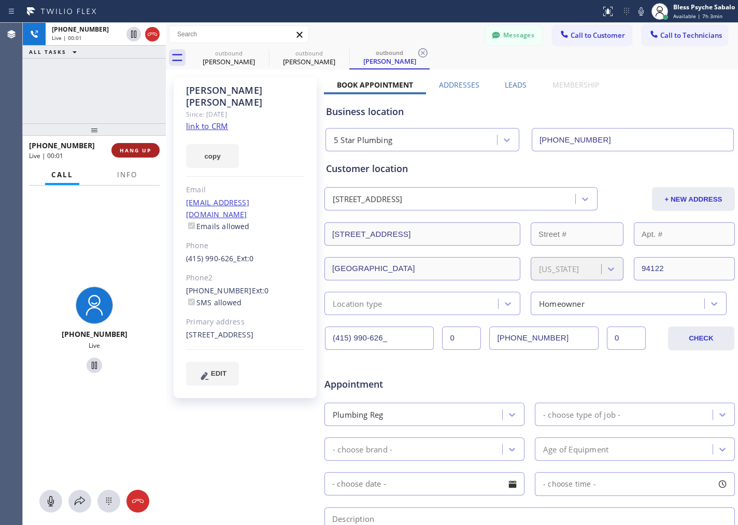
click at [127, 144] on button "HANG UP" at bounding box center [135, 150] width 48 height 15
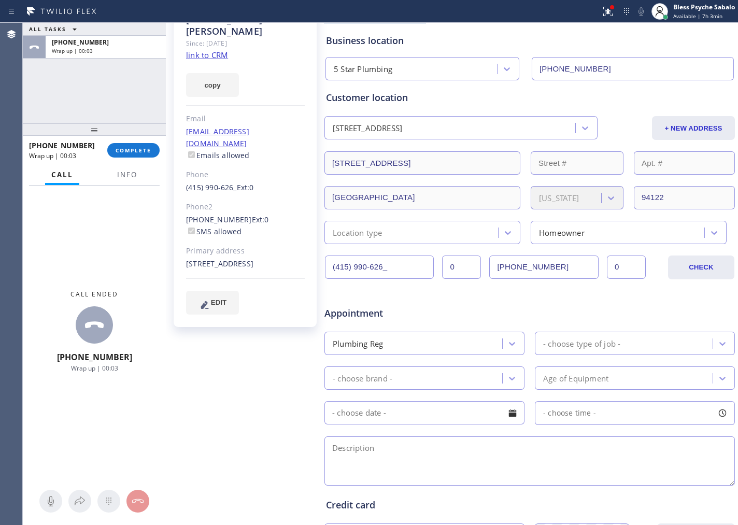
scroll to position [138, 0]
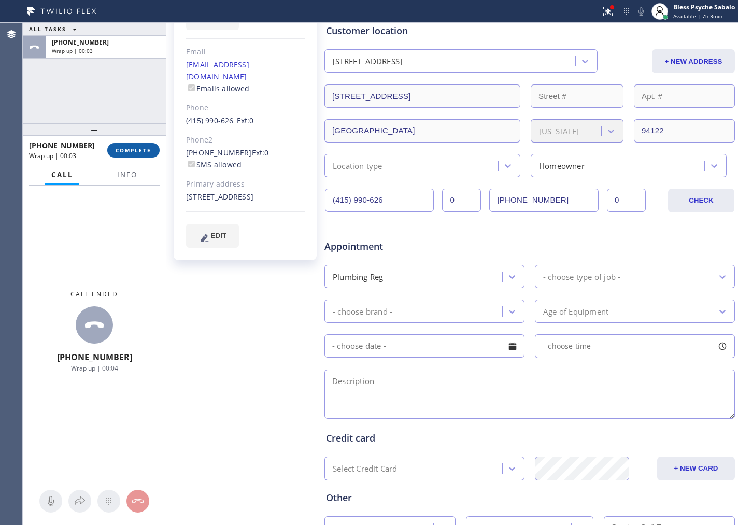
click at [144, 151] on span "COMPLETE" at bounding box center [134, 150] width 36 height 7
click at [112, 115] on div "ALL TASKS ALL TASKS ACTIVE TASKS TASKS IN WRAP UP [PHONE_NUMBER] Wrap up | 00:04" at bounding box center [94, 73] width 143 height 101
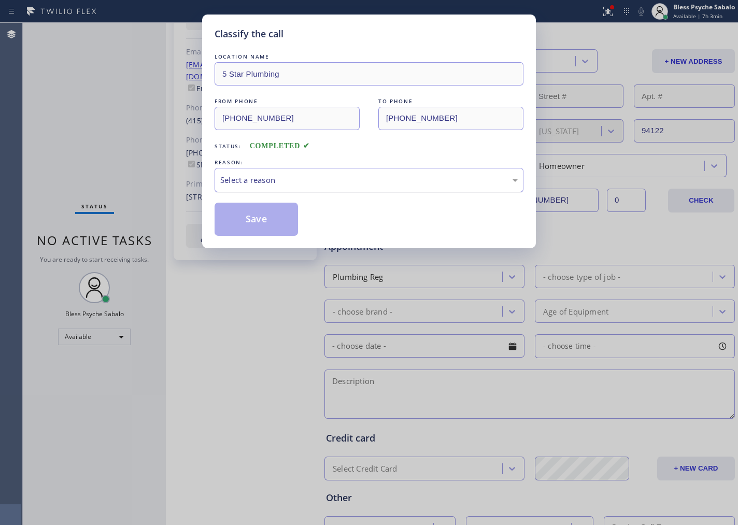
click at [295, 173] on div "Select a reason" at bounding box center [369, 180] width 309 height 24
click at [262, 223] on button "Save" at bounding box center [256, 219] width 83 height 33
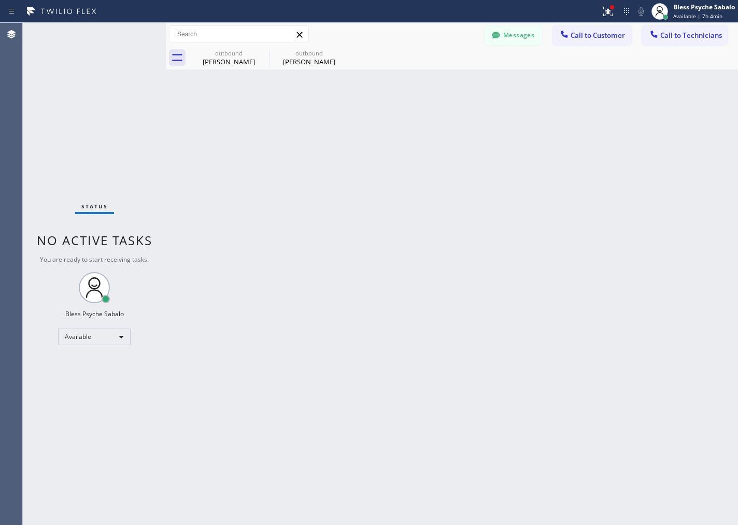
click at [463, 198] on div "Back to Dashboard Change Sender ID Customers Technicians [PHONE_NUMBER] SEARCH …" at bounding box center [452, 274] width 572 height 502
click at [262, 52] on icon at bounding box center [262, 53] width 12 height 12
click at [336, 52] on icon at bounding box center [342, 53] width 12 height 12
click at [262, 52] on div at bounding box center [464, 57] width 550 height 23
click at [656, 38] on icon at bounding box center [654, 34] width 10 height 10
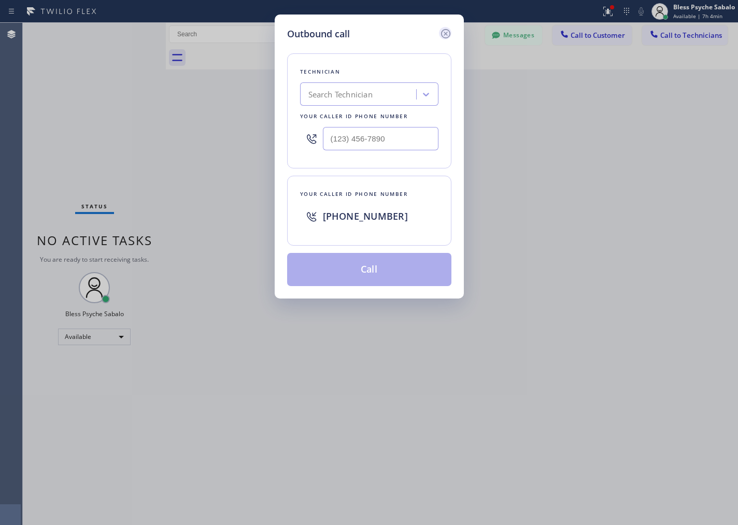
click at [446, 33] on icon at bounding box center [445, 33] width 9 height 9
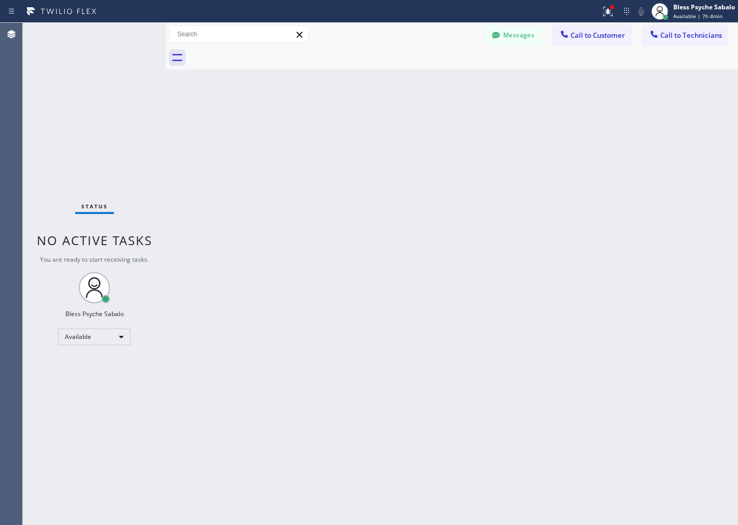
click at [455, 76] on div "Back to Dashboard Change Sender ID Customers Technicians [PHONE_NUMBER] SEARCH …" at bounding box center [452, 274] width 572 height 502
click at [491, 36] on icon at bounding box center [496, 35] width 10 height 10
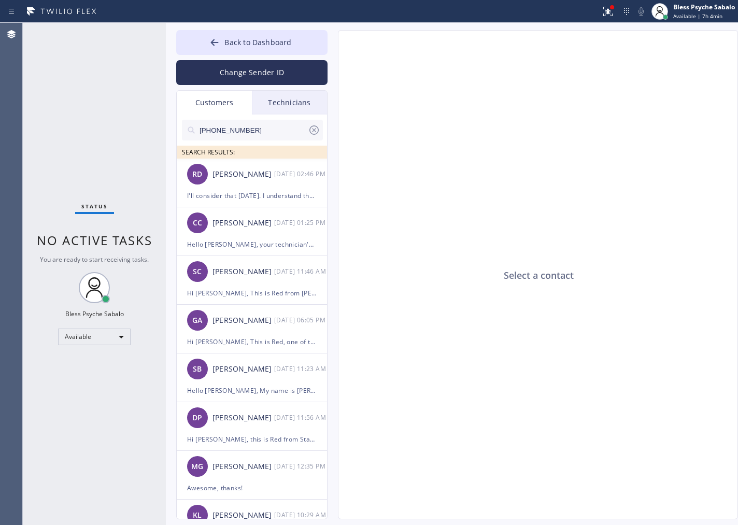
click at [314, 125] on icon at bounding box center [314, 129] width 9 height 9
click at [297, 107] on div "Technicians" at bounding box center [289, 103] width 75 height 24
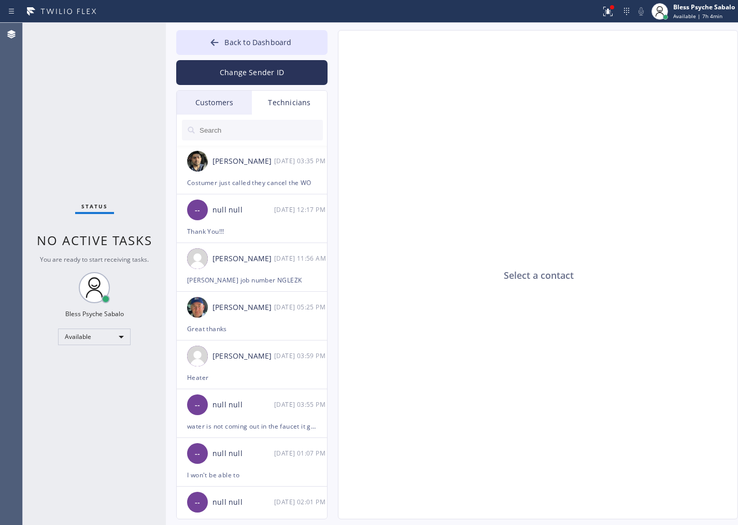
click at [291, 106] on div "Technicians" at bounding box center [289, 103] width 75 height 24
click at [278, 130] on input "text" at bounding box center [261, 130] width 124 height 21
click at [610, 5] on div at bounding box center [608, 11] width 23 height 23
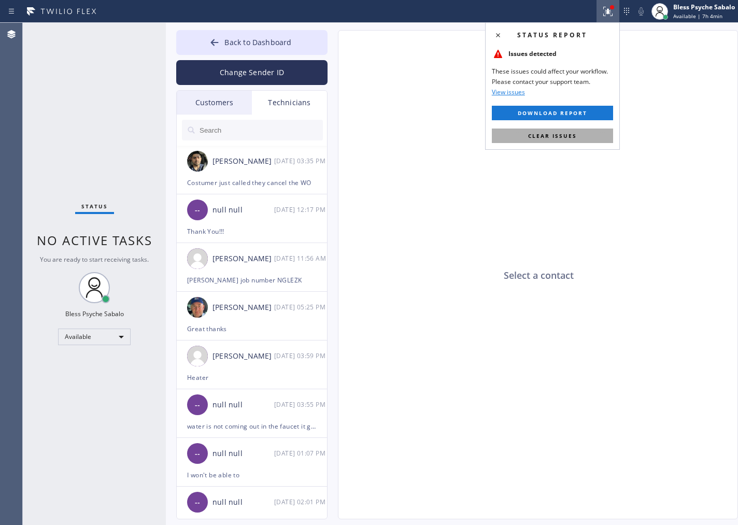
click at [562, 139] on button "Clear issues" at bounding box center [552, 136] width 121 height 15
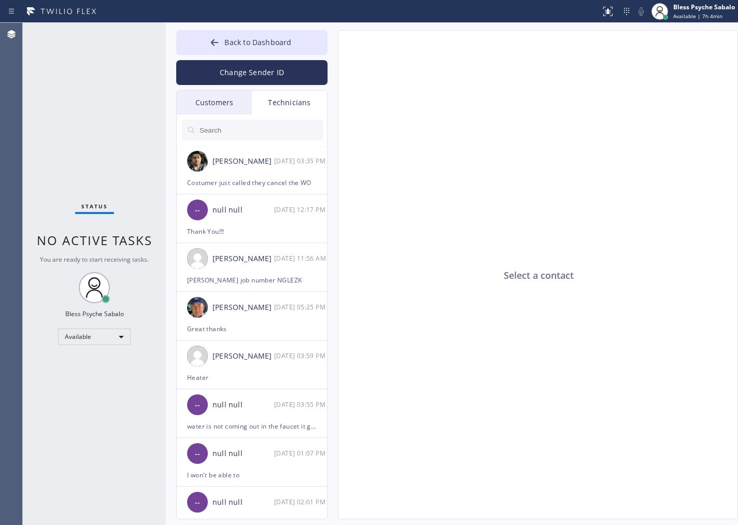
drag, startPoint x: 556, startPoint y: 177, endPoint x: 555, endPoint y: 187, distance: 9.9
click at [558, 187] on div "Select a contact" at bounding box center [539, 275] width 400 height 489
click at [72, 334] on div "Available" at bounding box center [94, 337] width 73 height 17
click at [276, 166] on div at bounding box center [369, 262] width 738 height 525
click at [240, 175] on div "[PERSON_NAME] [DATE] 03:35 PM" at bounding box center [252, 161] width 151 height 31
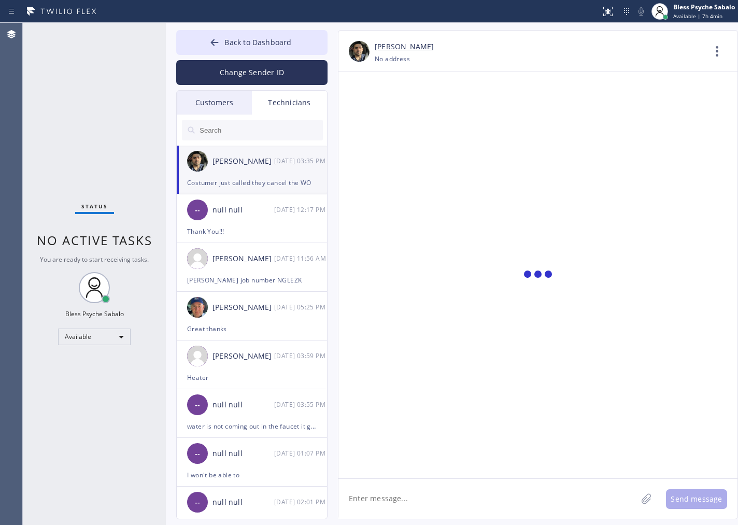
click at [240, 175] on div "[PERSON_NAME] [DATE] 03:35 PM" at bounding box center [252, 161] width 151 height 31
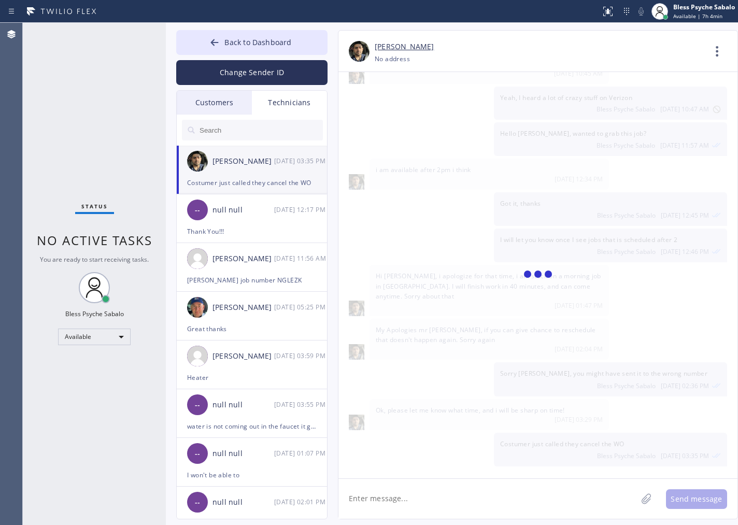
click at [500, 241] on span "I will let you know once I see jobs that is scheduled after 2" at bounding box center [588, 239] width 177 height 9
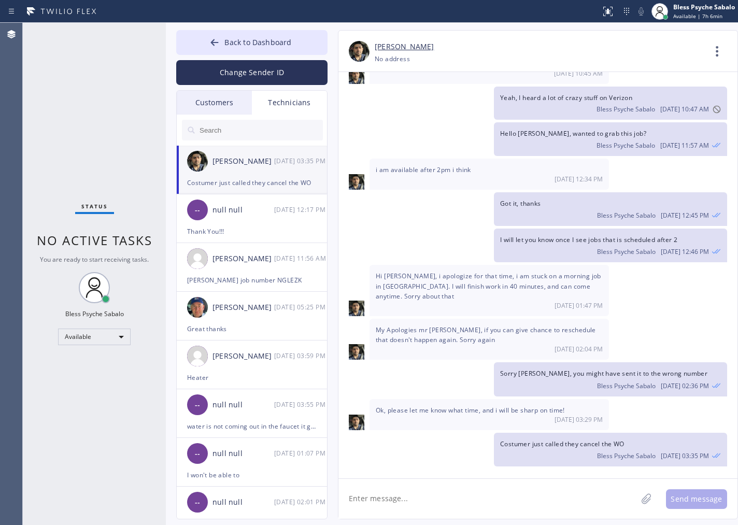
click at [186, 106] on div "Customers" at bounding box center [214, 103] width 75 height 24
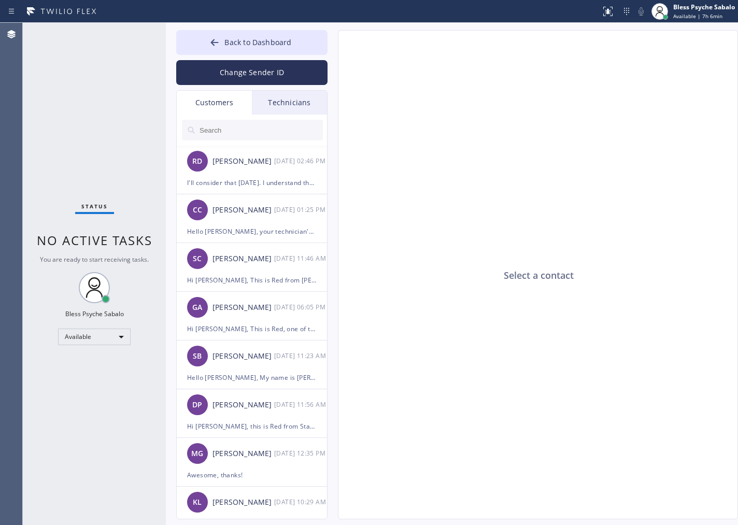
drag, startPoint x: 235, startPoint y: 99, endPoint x: 286, endPoint y: 111, distance: 52.8
click at [235, 100] on div "Customers" at bounding box center [214, 103] width 75 height 24
click at [287, 110] on div "Technicians" at bounding box center [289, 103] width 75 height 24
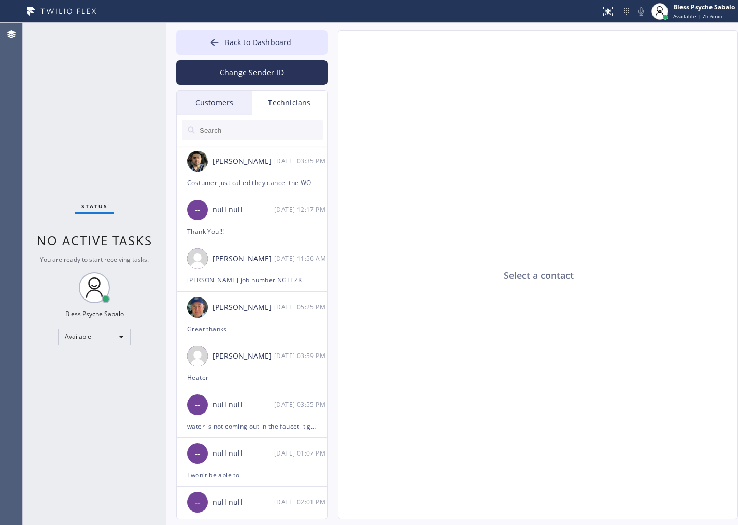
drag, startPoint x: 185, startPoint y: 108, endPoint x: 198, endPoint y: 108, distance: 13.0
click at [186, 108] on div "Customers" at bounding box center [214, 103] width 75 height 24
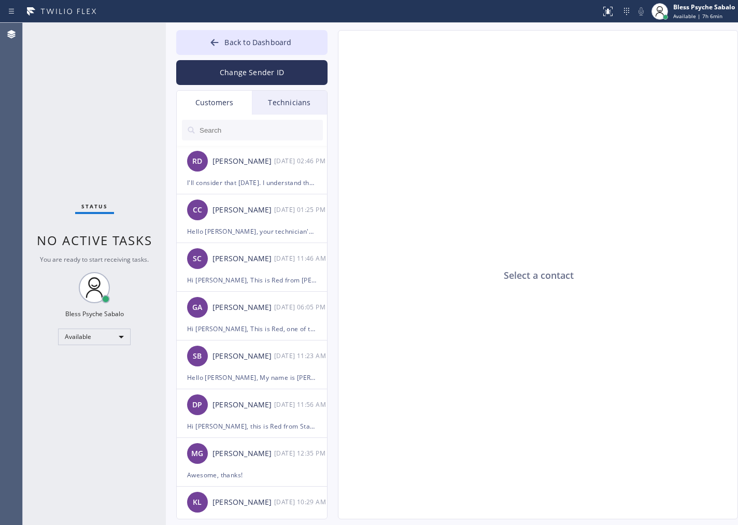
click at [247, 137] on input "text" at bounding box center [261, 130] width 124 height 21
click at [276, 100] on div "Technicians" at bounding box center [289, 103] width 75 height 24
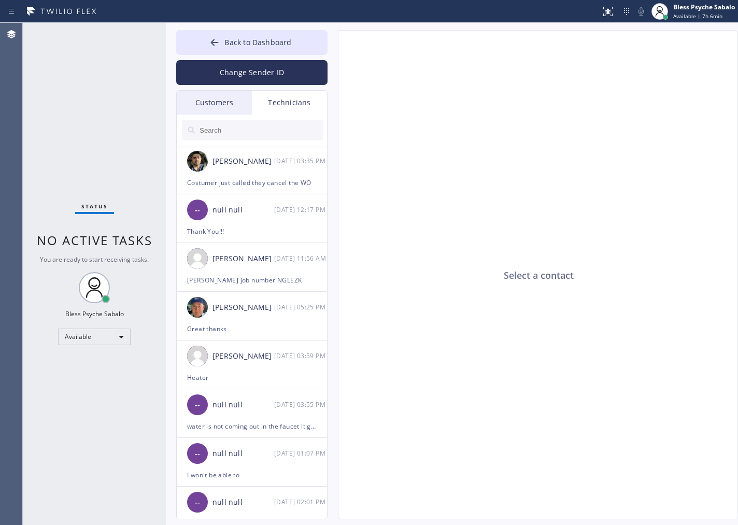
click at [262, 133] on input "text" at bounding box center [261, 130] width 124 height 21
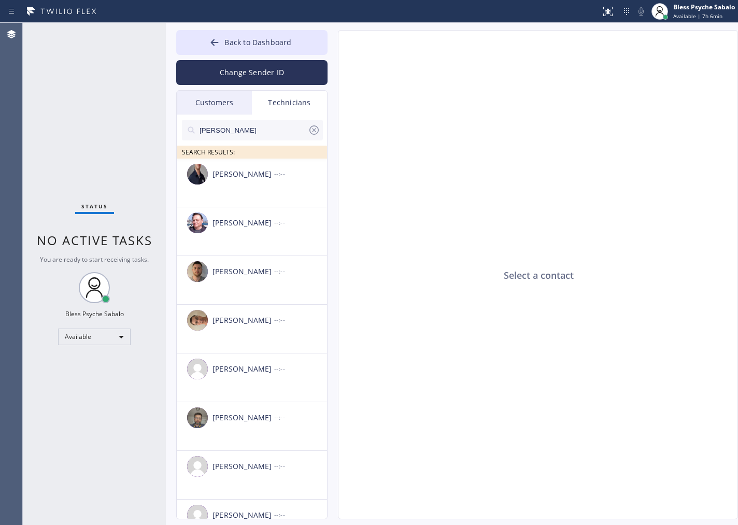
type input "[PERSON_NAME]"
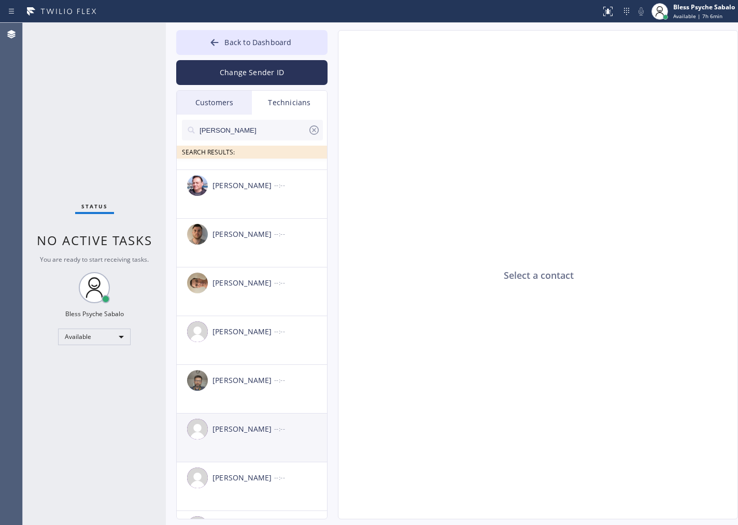
scroll to position [126, 0]
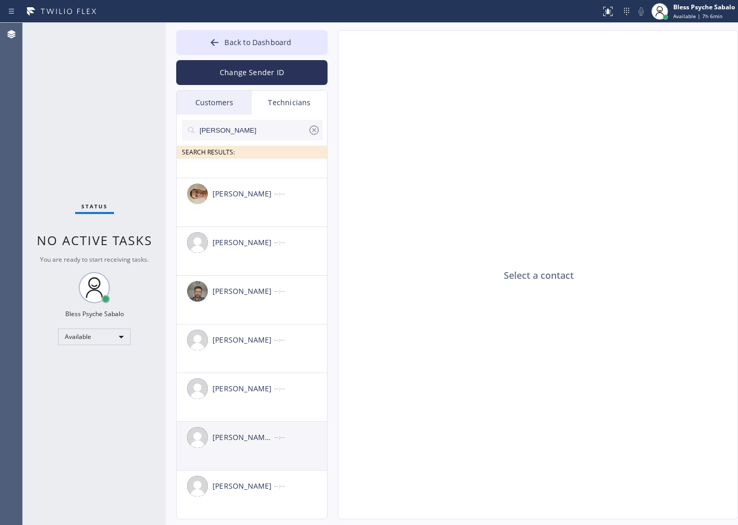
click at [257, 334] on div "[PERSON_NAME] [PERSON_NAME] --:--" at bounding box center [252, 437] width 151 height 31
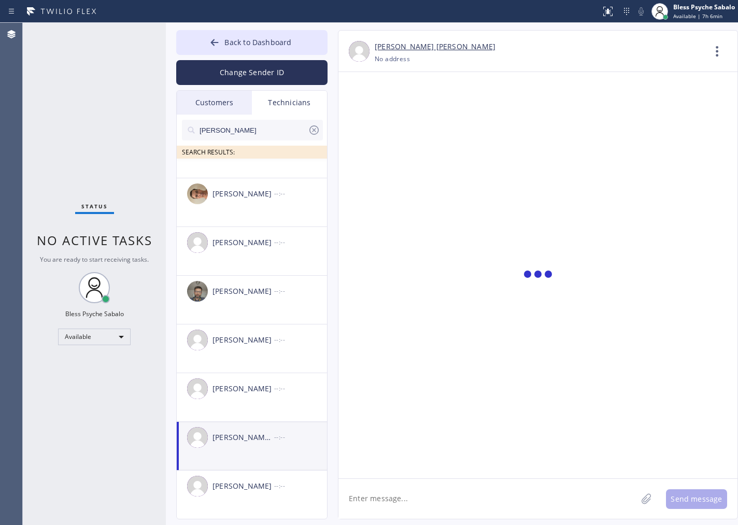
scroll to position [15, 0]
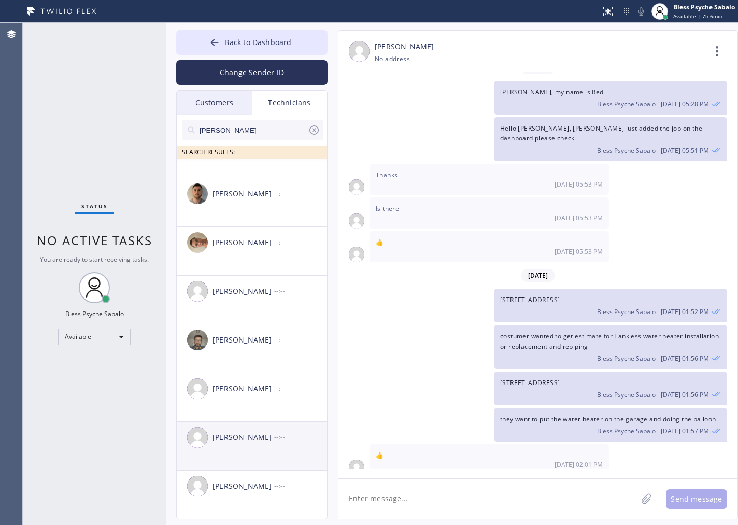
click at [257, 334] on div "[PERSON_NAME] --:--" at bounding box center [252, 437] width 151 height 31
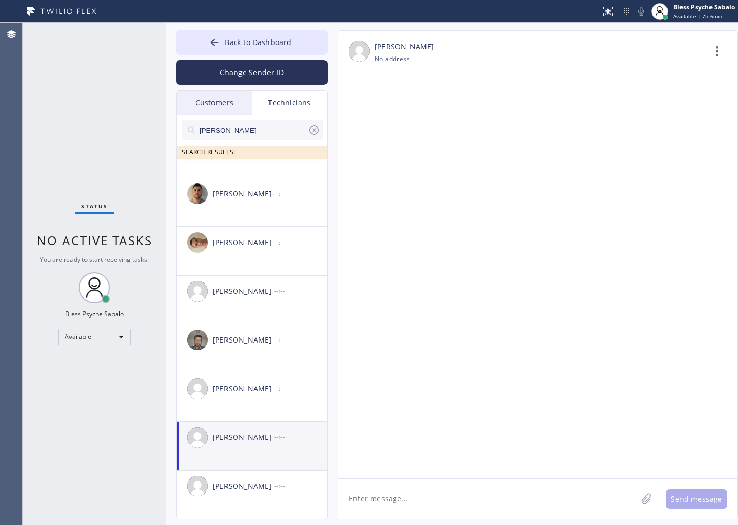
scroll to position [0, 0]
click at [284, 334] on div "--:--" at bounding box center [301, 437] width 54 height 12
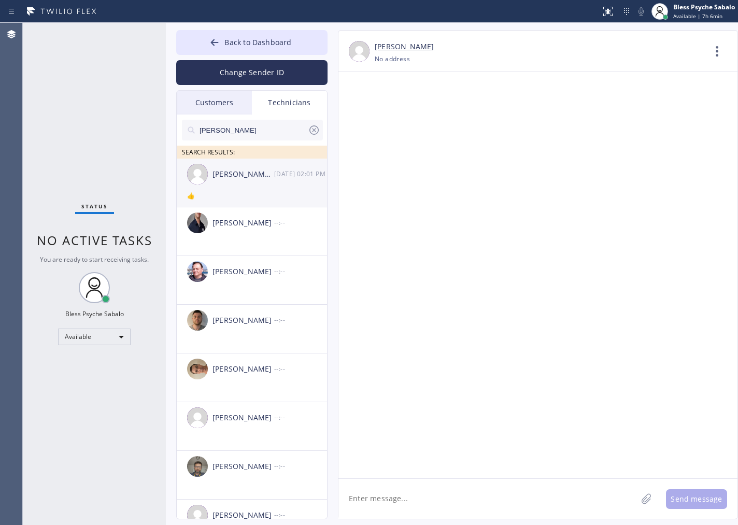
click at [250, 195] on div "👍" at bounding box center [252, 196] width 130 height 12
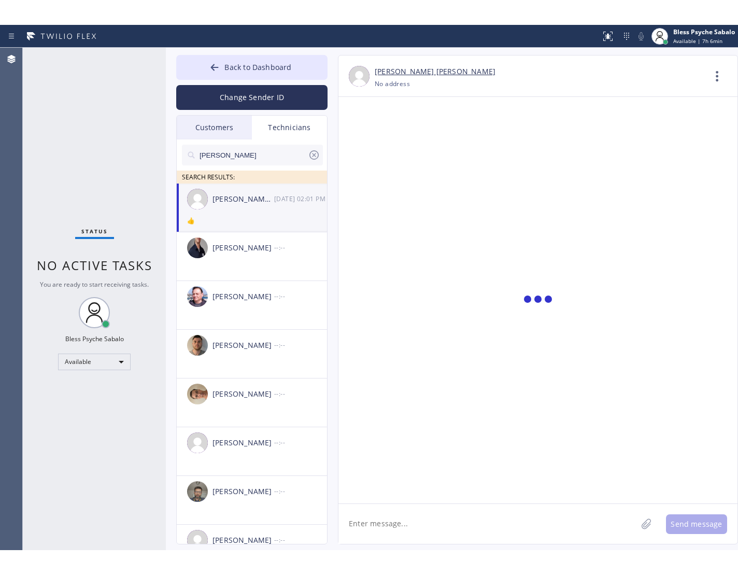
scroll to position [15, 0]
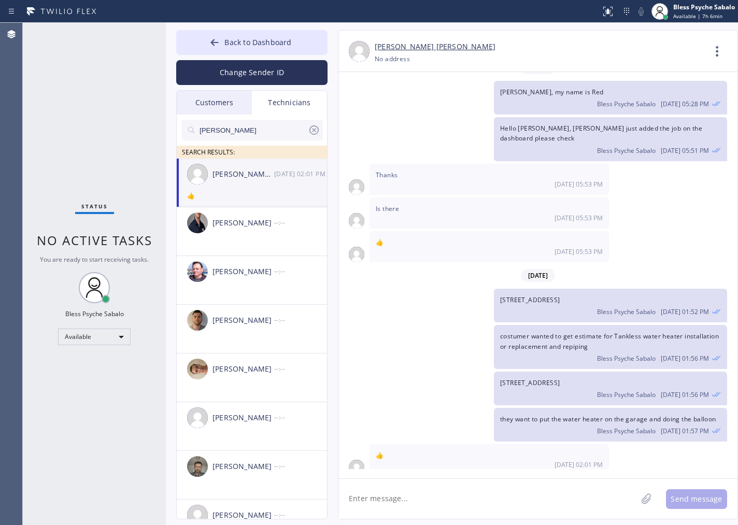
click at [475, 334] on div "costumer wanted to get estimate for Tankless water heater installation or repla…" at bounding box center [533, 347] width 389 height 44
click at [720, 49] on icon at bounding box center [717, 51] width 25 height 25
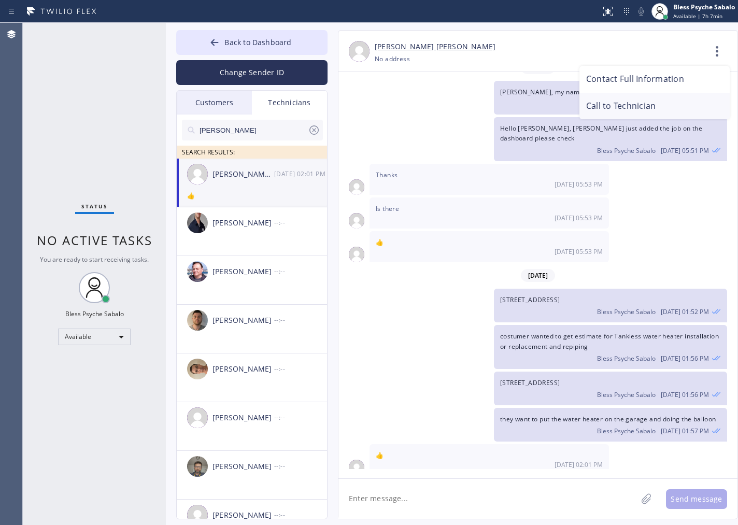
click at [675, 108] on li "Call to Technician" at bounding box center [655, 106] width 150 height 27
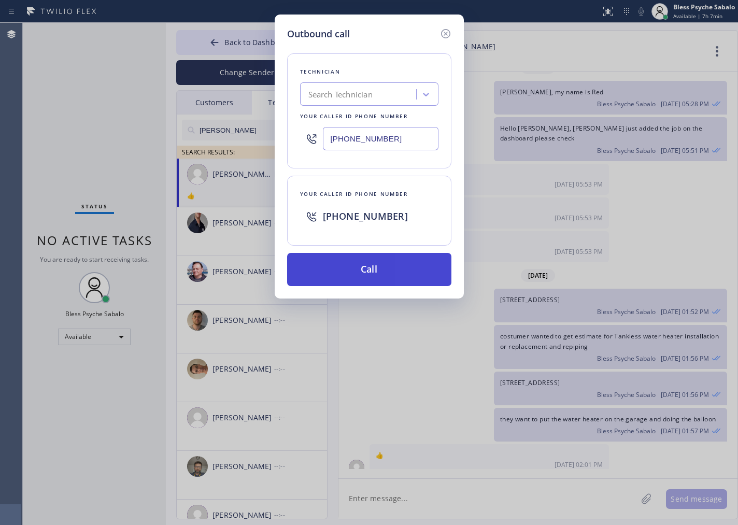
click at [372, 266] on button "Call" at bounding box center [369, 269] width 164 height 33
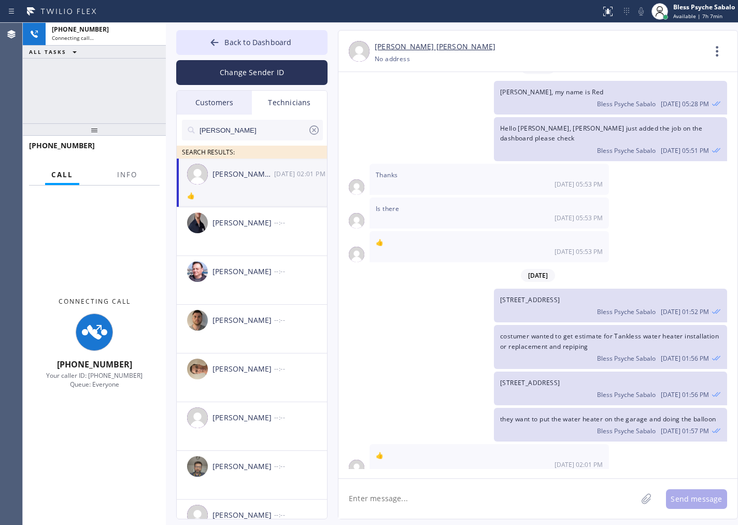
click at [448, 237] on div "👍 [DATE] 05:53 PM" at bounding box center [490, 246] width 240 height 31
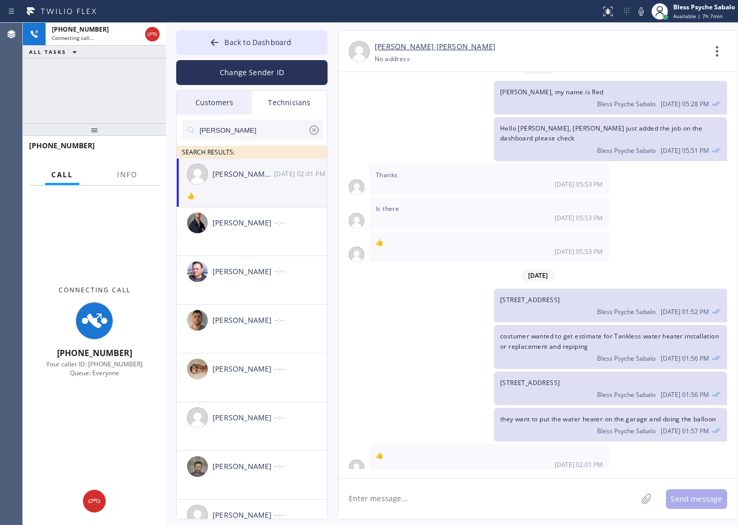
drag, startPoint x: 498, startPoint y: 47, endPoint x: 374, endPoint y: 46, distance: 123.9
click at [375, 46] on div "[PERSON_NAME] [PERSON_NAME]" at bounding box center [540, 47] width 330 height 12
click at [409, 198] on div "Is there [DATE] 05:53 PM" at bounding box center [490, 213] width 240 height 31
click at [379, 238] on span "👍" at bounding box center [380, 242] width 8 height 9
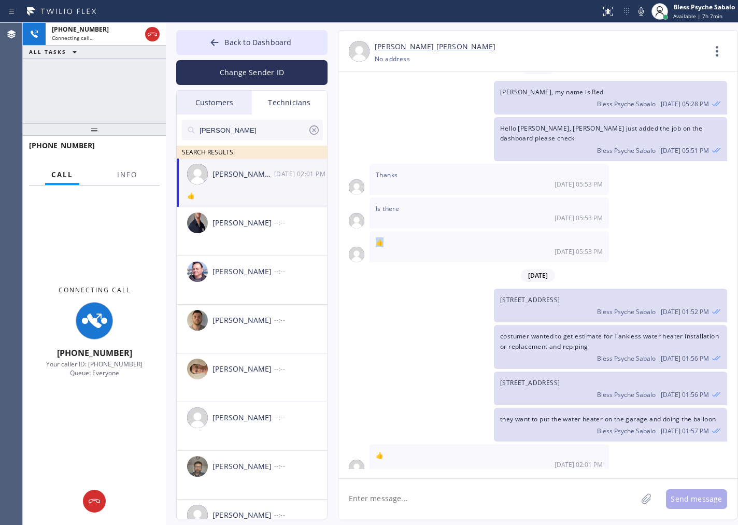
click at [379, 238] on span "👍" at bounding box center [380, 242] width 8 height 9
click at [419, 254] on div "[DATE] [PERSON_NAME], my name is Red Bless Psyche Sabalo [DATE] 05:28 PM Hello …" at bounding box center [538, 270] width 399 height 397
drag, startPoint x: 505, startPoint y: 295, endPoint x: 568, endPoint y: 283, distance: 64.4
click at [568, 289] on div "[STREET_ADDRESS] Bless Psyche Sabalo [DATE] 01:52 PM" at bounding box center [610, 306] width 233 height 34
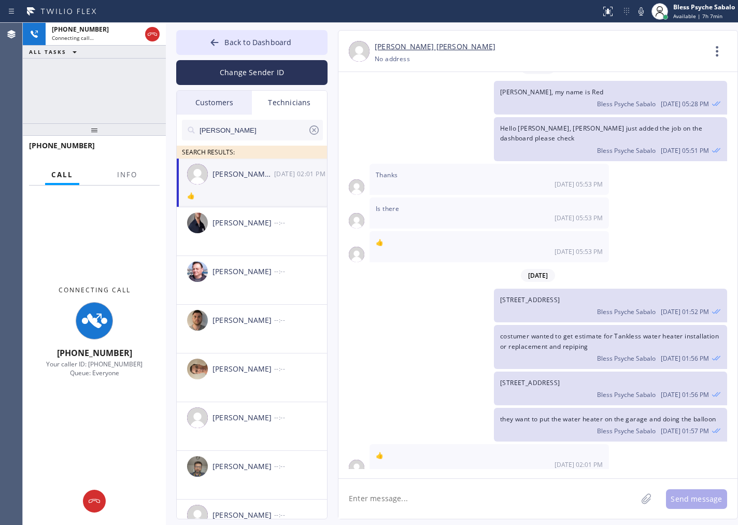
click at [568, 289] on div "[STREET_ADDRESS] Bless Psyche Sabalo [DATE] 01:52 PM" at bounding box center [610, 306] width 233 height 34
drag, startPoint x: 118, startPoint y: 202, endPoint x: 121, endPoint y: 196, distance: 7.0
click at [118, 201] on div "Connecting Call [PHONE_NUMBER] Your caller ID: [PHONE_NUMBER] Queue: Everyone" at bounding box center [94, 332] width 143 height 292
click at [129, 181] on button "Info" at bounding box center [127, 175] width 33 height 20
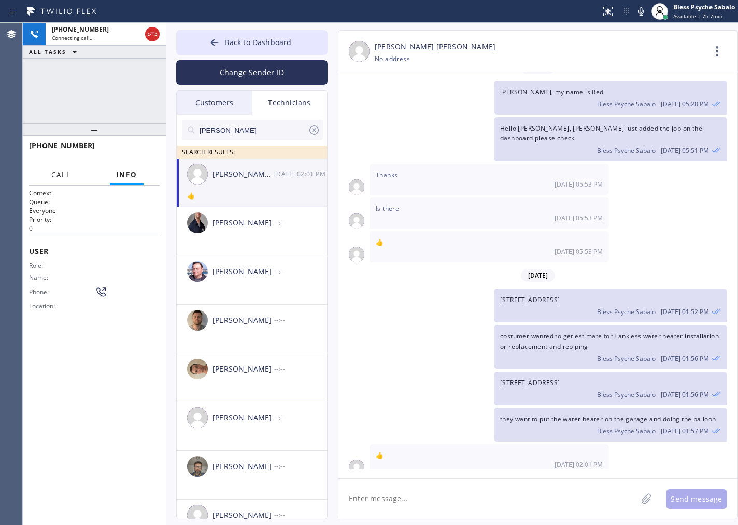
click at [60, 171] on span "Call" at bounding box center [61, 174] width 20 height 9
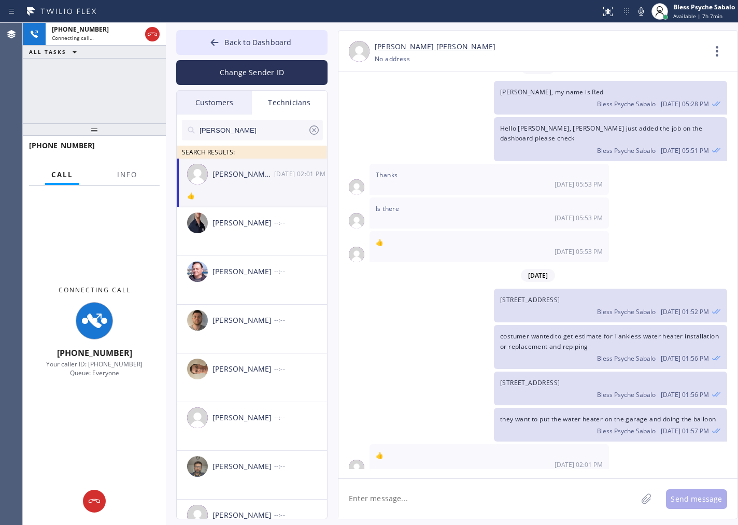
click at [420, 146] on div "Hello [PERSON_NAME], [PERSON_NAME] just added the job on the dashboard please c…" at bounding box center [533, 139] width 389 height 44
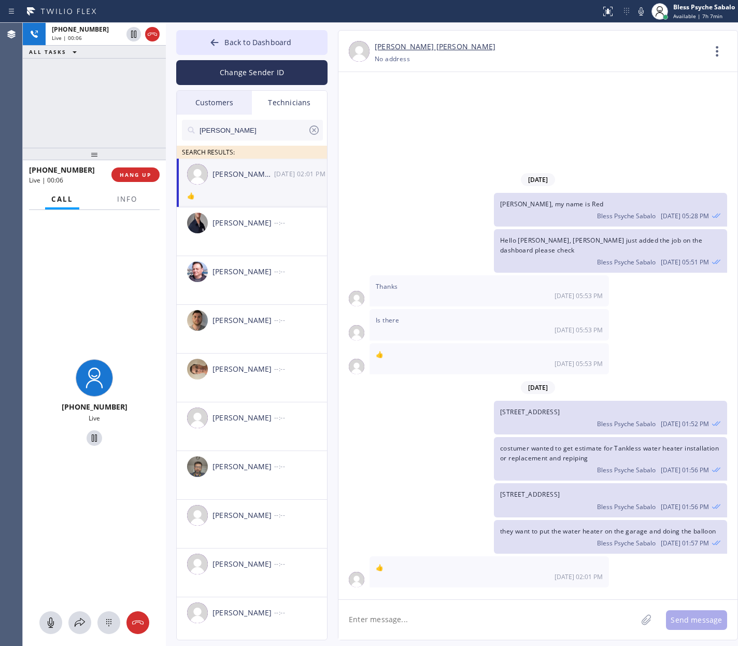
click at [462, 334] on div "costumer wanted to get estimate for Tankless water heater installation or repla…" at bounding box center [533, 459] width 389 height 44
drag, startPoint x: 499, startPoint y: 47, endPoint x: 372, endPoint y: 43, distance: 126.6
click at [372, 43] on div "[PERSON_NAME] [PERSON_NAME] [PHONE_NUMBER] Choose phone number No address Conta…" at bounding box center [538, 53] width 399 height 25
click at [113, 81] on div "[PHONE_NUMBER] Live | 00:22 ALL TASKS ALL TASKS ACTIVE TASKS TASKS IN WRAP UP" at bounding box center [94, 85] width 143 height 125
click at [84, 73] on div "[PHONE_NUMBER] Live | 01:50 ALL TASKS ALL TASKS ACTIVE TASKS TASKS IN WRAP UP" at bounding box center [94, 85] width 143 height 125
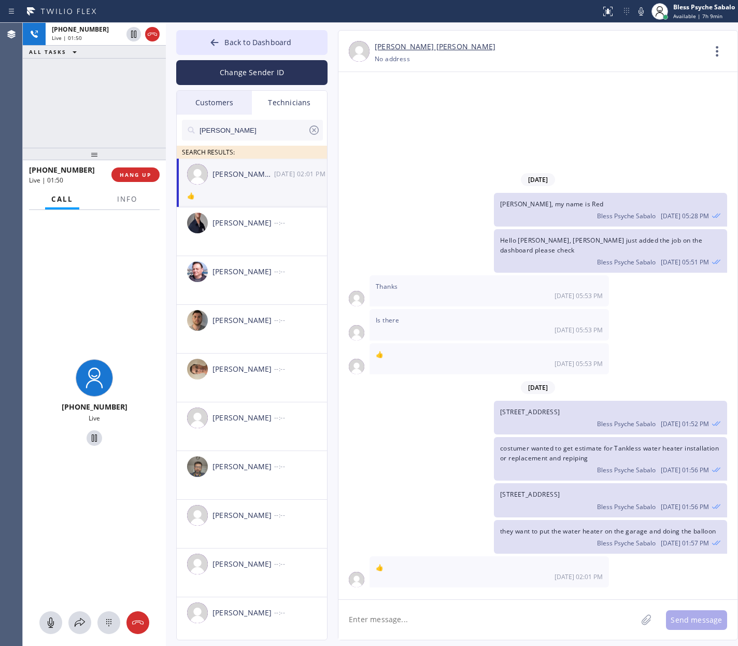
click at [90, 67] on div "[PHONE_NUMBER] Live | 01:50 ALL TASKS ALL TASKS ACTIVE TASKS TASKS IN WRAP UP" at bounding box center [94, 85] width 143 height 125
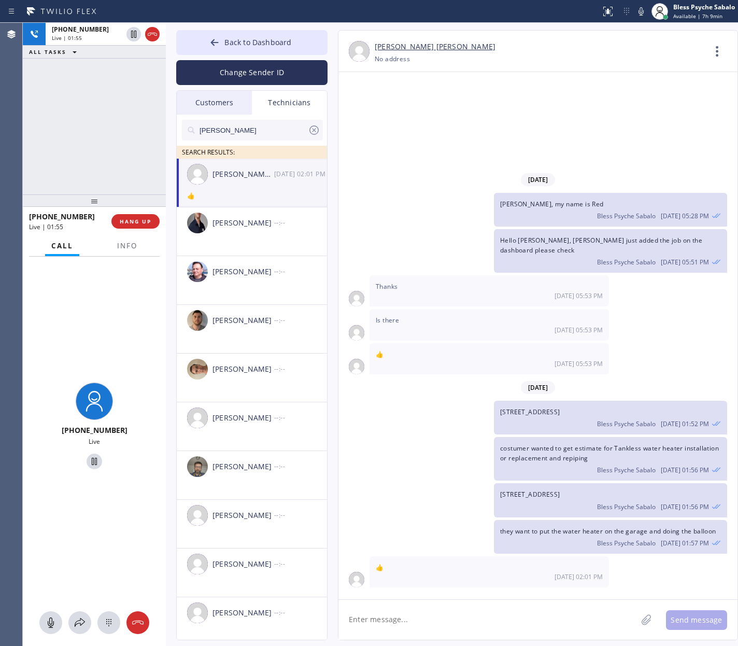
drag, startPoint x: 93, startPoint y: 157, endPoint x: 96, endPoint y: 203, distance: 46.7
click at [96, 203] on div at bounding box center [94, 200] width 143 height 12
click at [117, 152] on div "[PHONE_NUMBER] Live | 01:55 ALL TASKS ALL TASKS ACTIVE TASKS TASKS IN WRAP UP" at bounding box center [94, 109] width 143 height 172
click at [69, 54] on icon at bounding box center [74, 52] width 12 height 12
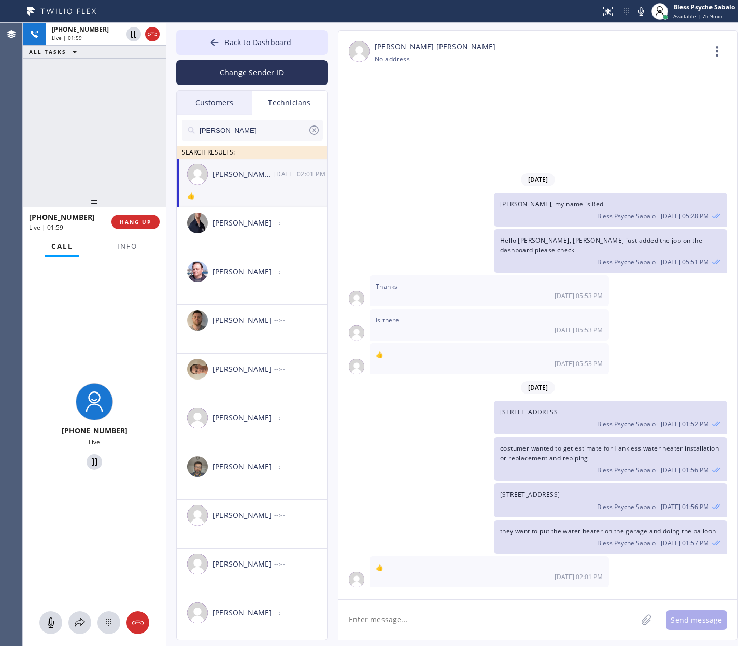
click at [97, 202] on div at bounding box center [94, 201] width 143 height 12
click at [106, 181] on div "[PHONE_NUMBER] Live | 02:00 ALL TASKS ALL TASKS ACTIVE TASKS TASKS IN WRAP UP" at bounding box center [94, 109] width 143 height 172
click at [316, 131] on icon at bounding box center [314, 130] width 12 height 12
click at [298, 108] on div "Technicians" at bounding box center [289, 103] width 75 height 24
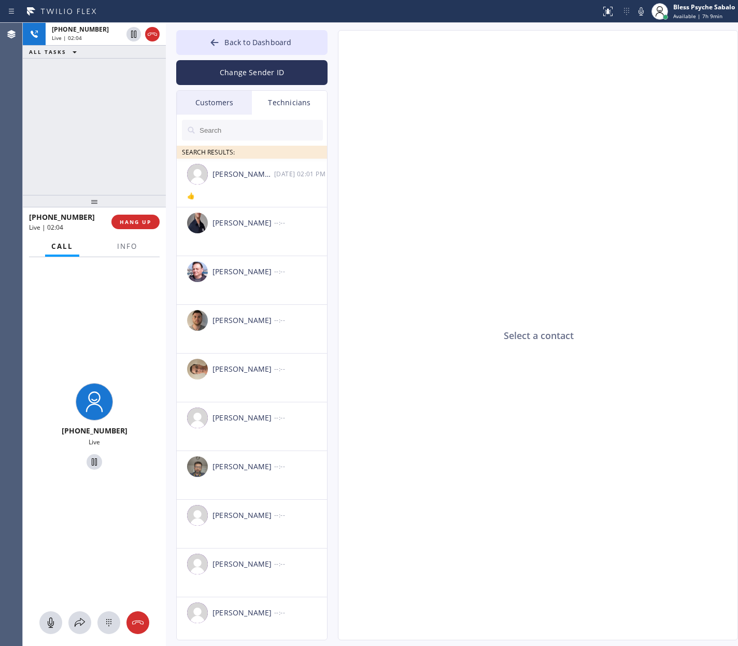
click at [215, 110] on div "Customers" at bounding box center [214, 103] width 75 height 24
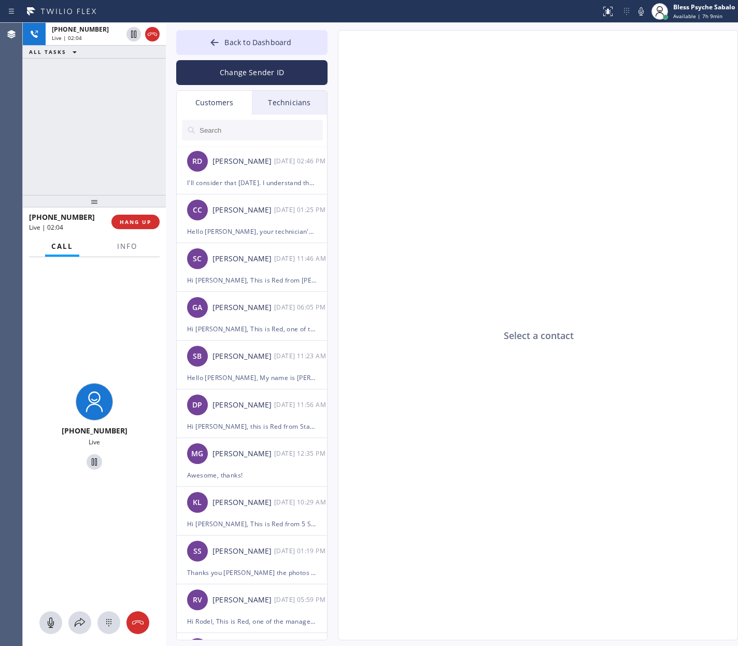
click at [299, 104] on div "Technicians" at bounding box center [289, 103] width 75 height 24
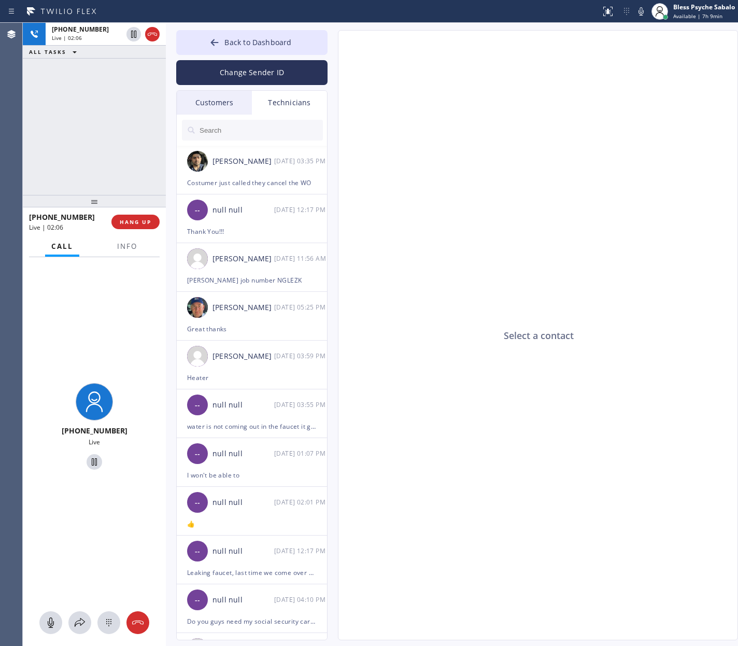
click at [212, 98] on div "Customers" at bounding box center [214, 103] width 75 height 24
